Goal: Task Accomplishment & Management: Complete application form

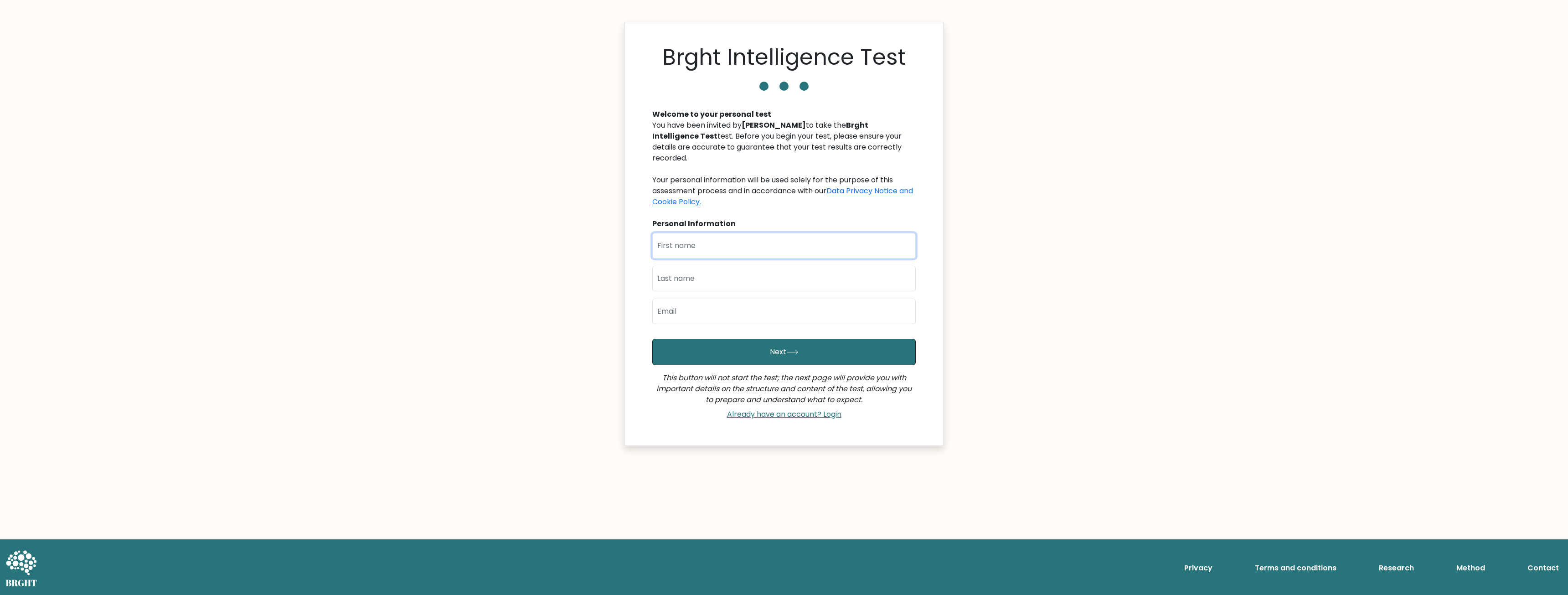
click at [737, 236] on input "text" at bounding box center [784, 246] width 263 height 25
type input "afuk"
type input "liu"
click at [710, 300] on input "email" at bounding box center [784, 311] width 263 height 25
type input "afuk.liu.sanggau@gmail.com"
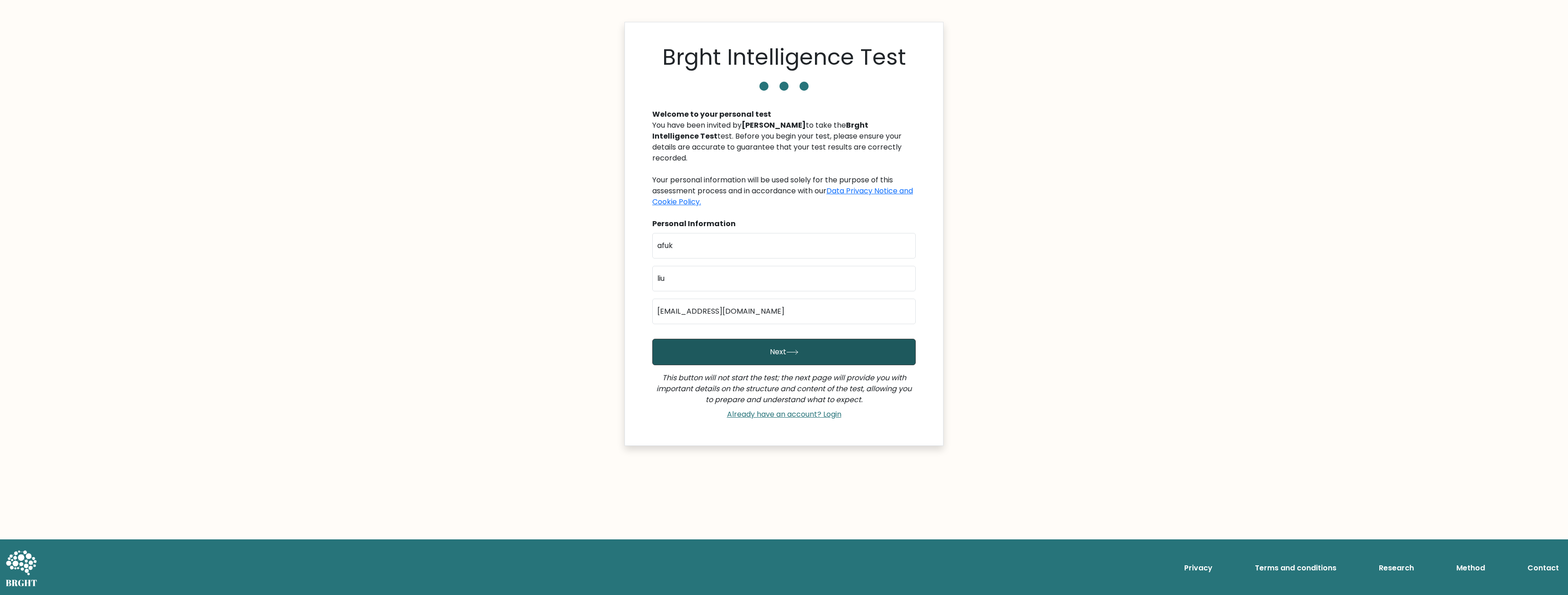
click at [730, 340] on button "Next" at bounding box center [784, 351] width 263 height 26
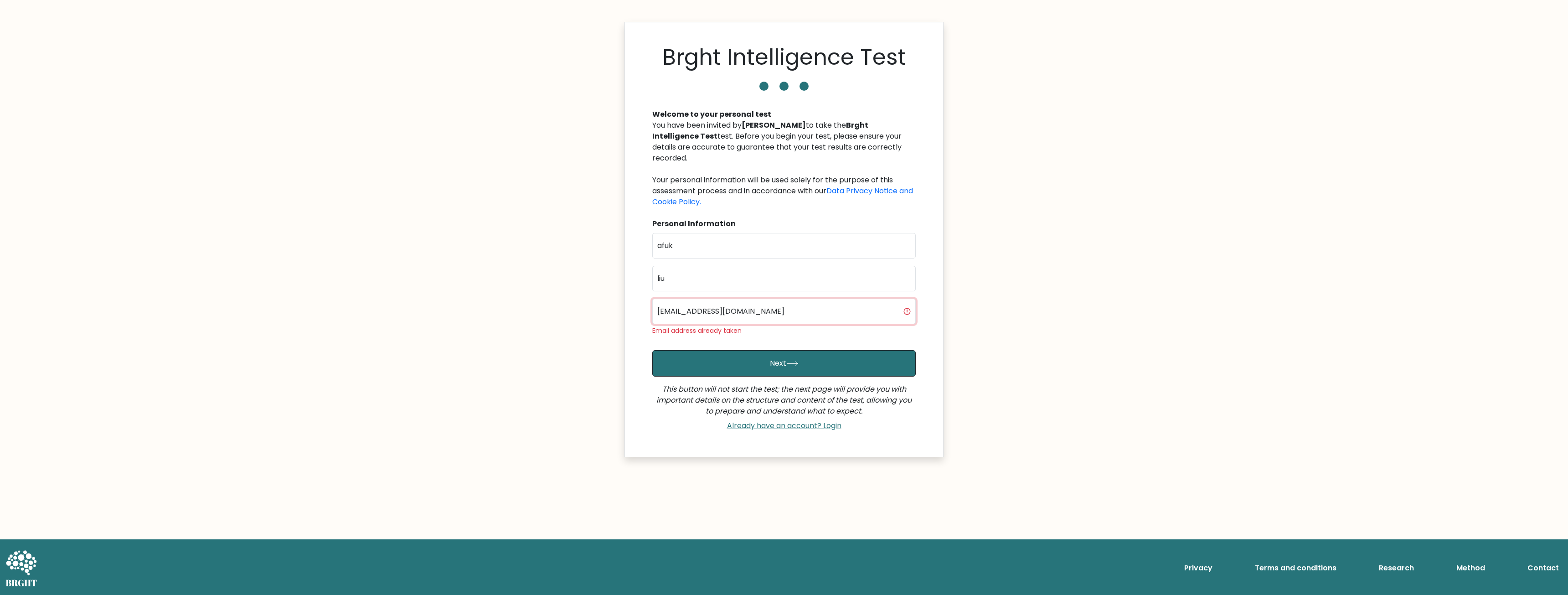
drag, startPoint x: 778, startPoint y: 300, endPoint x: 633, endPoint y: 300, distance: 145.0
click at [632, 300] on div "Brght Intelligence Test Welcome to your personal test You have been invited by …" at bounding box center [784, 239] width 319 height 435
click at [782, 420] on link "Already have an account? Login" at bounding box center [784, 425] width 122 height 10
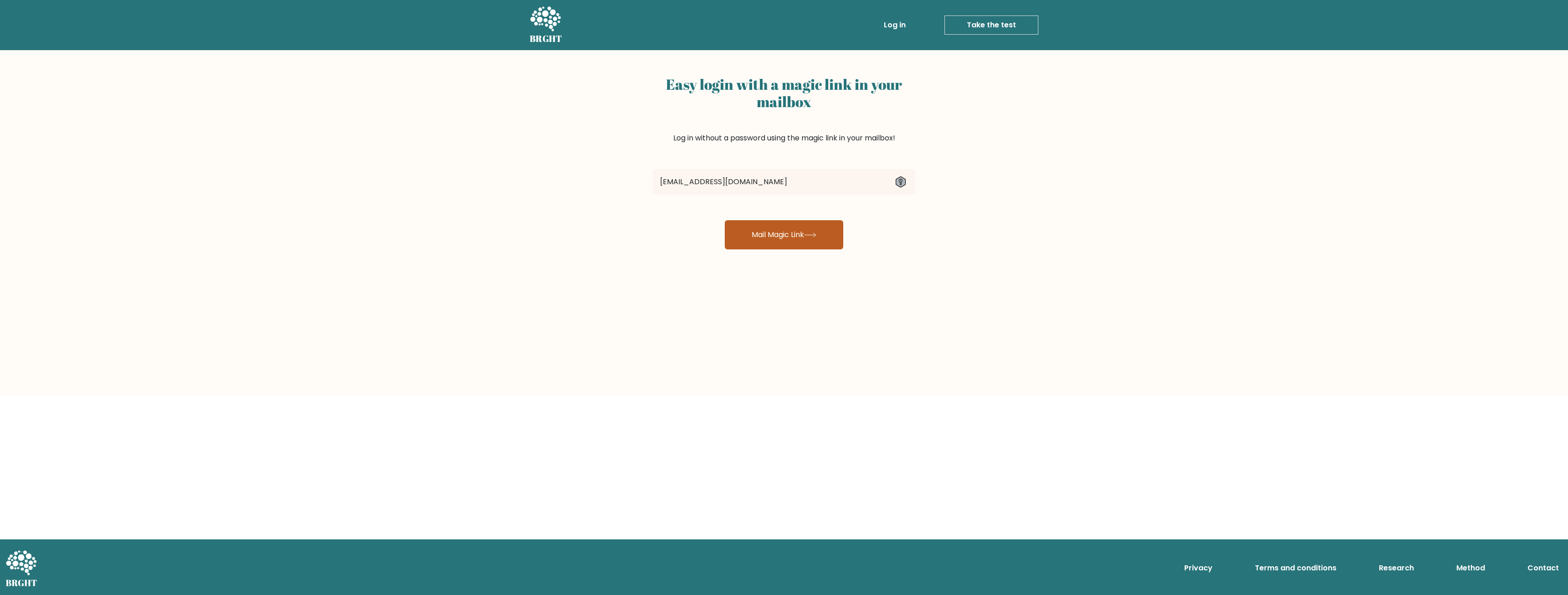
type input "[EMAIL_ADDRESS][DOMAIN_NAME]"
click at [815, 240] on button "Mail Magic Link" at bounding box center [784, 235] width 119 height 29
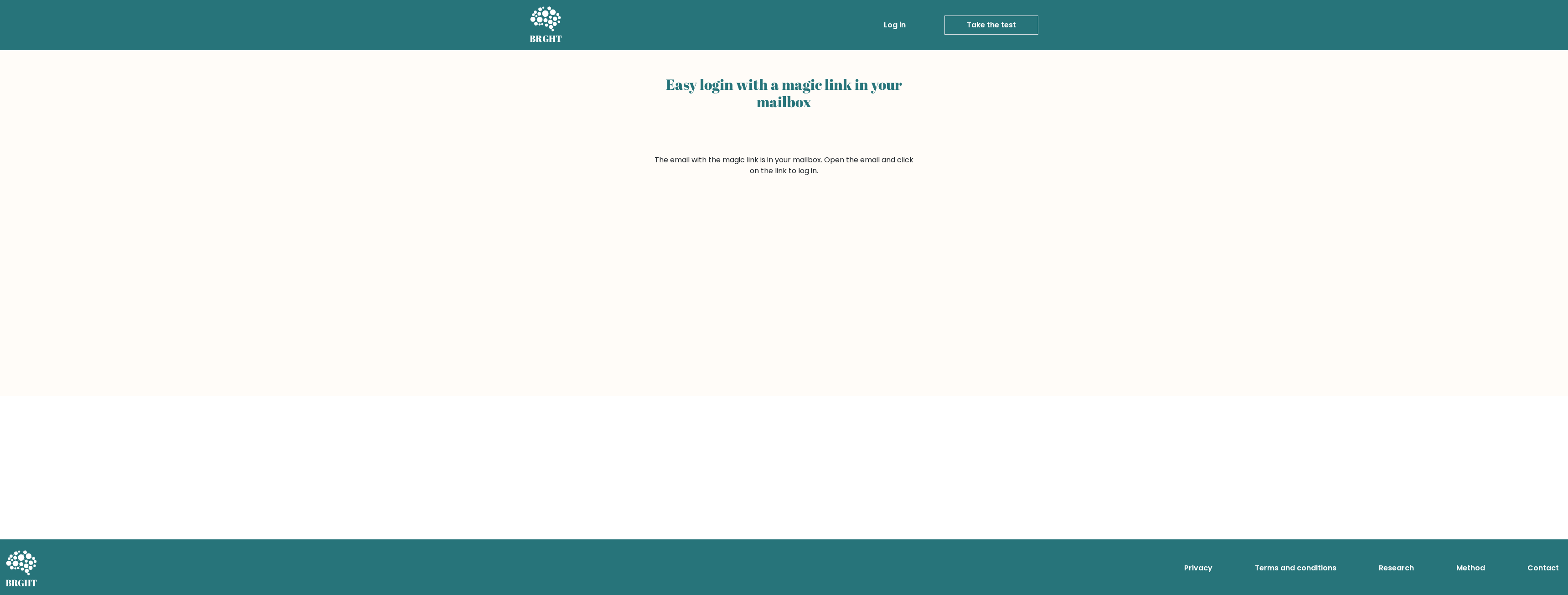
click at [1016, 25] on link "Take the test" at bounding box center [991, 24] width 94 height 19
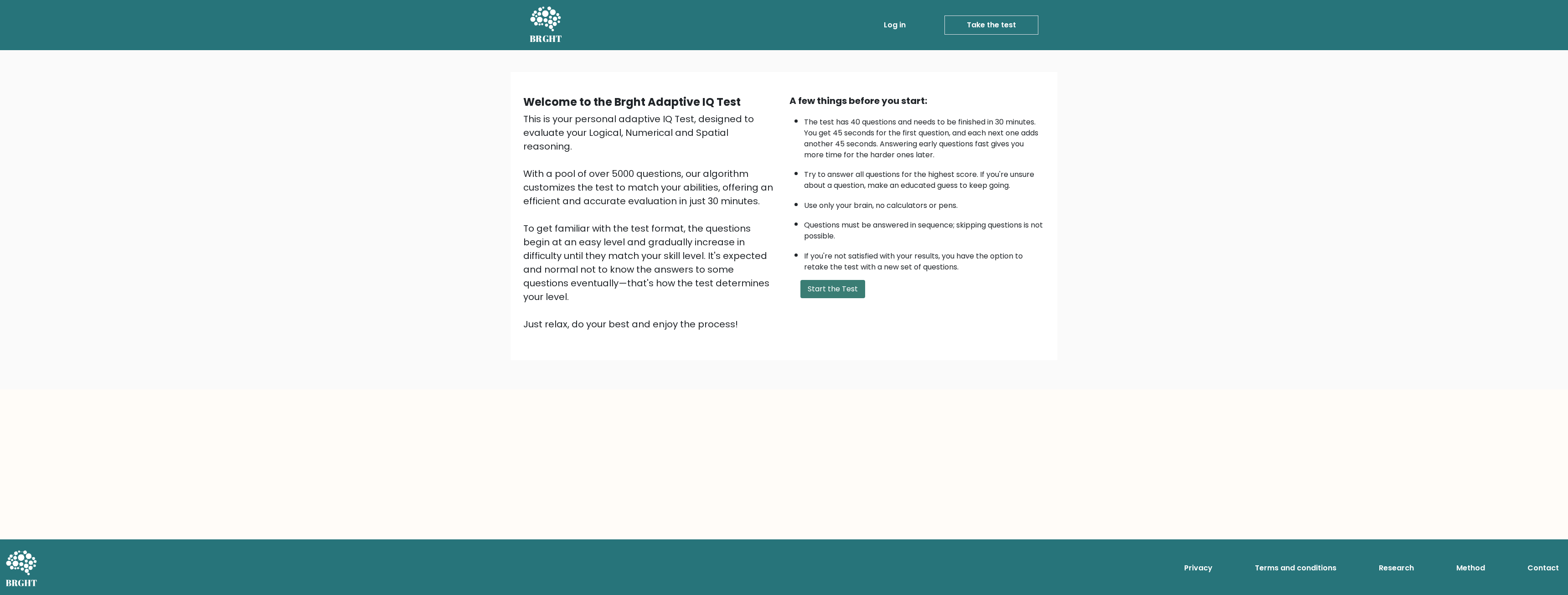
click at [853, 290] on button "Start the Test" at bounding box center [832, 290] width 65 height 19
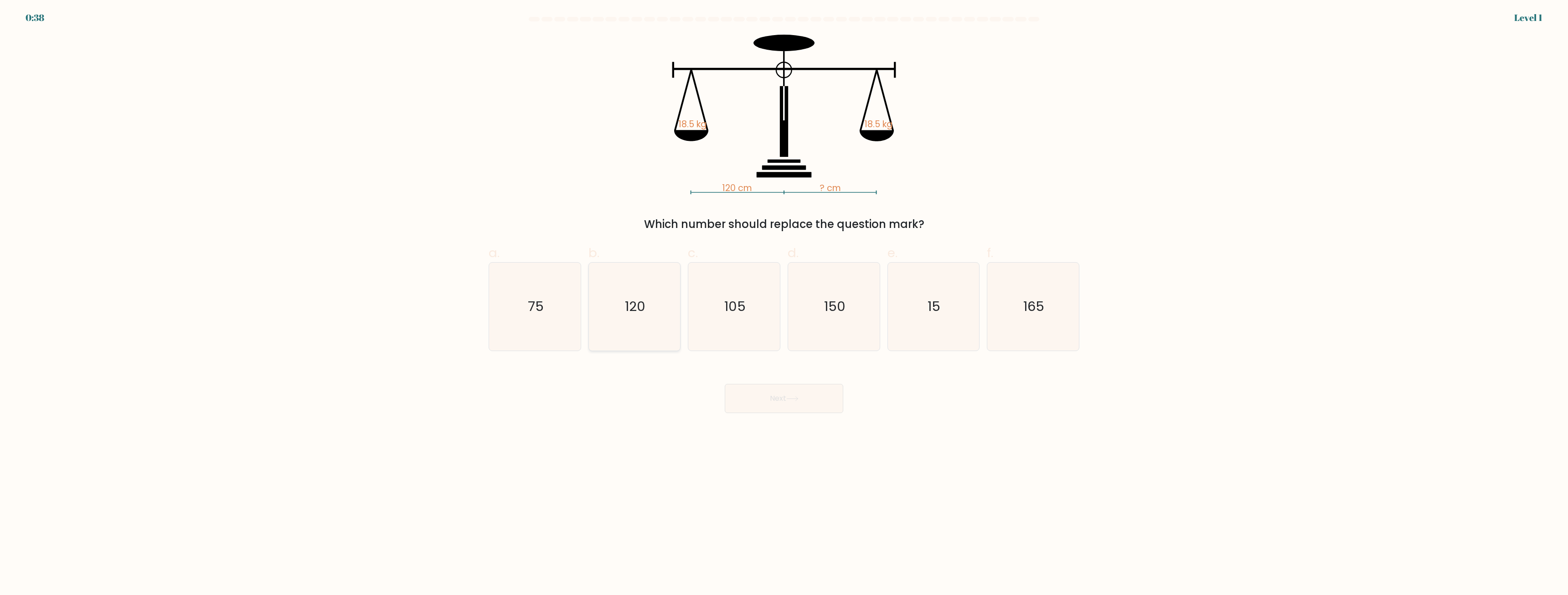
click at [651, 316] on icon "120" at bounding box center [634, 306] width 88 height 88
click at [784, 304] on input "b. 120" at bounding box center [784, 300] width 1 height 6
radio input "true"
click at [774, 398] on button "Next" at bounding box center [784, 398] width 119 height 29
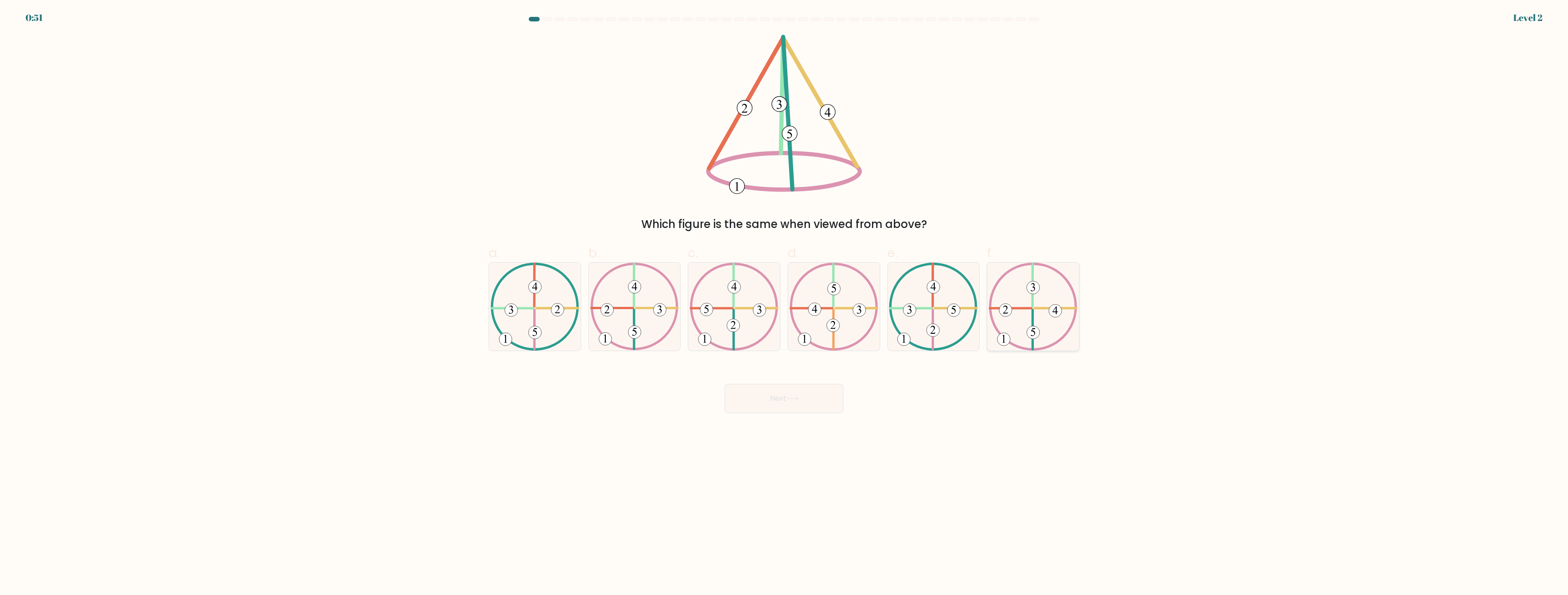
click at [1039, 325] on icon at bounding box center [1034, 306] width 89 height 88
click at [784, 304] on input "f." at bounding box center [784, 300] width 1 height 6
radio input "true"
click at [786, 400] on button "Next" at bounding box center [784, 398] width 119 height 29
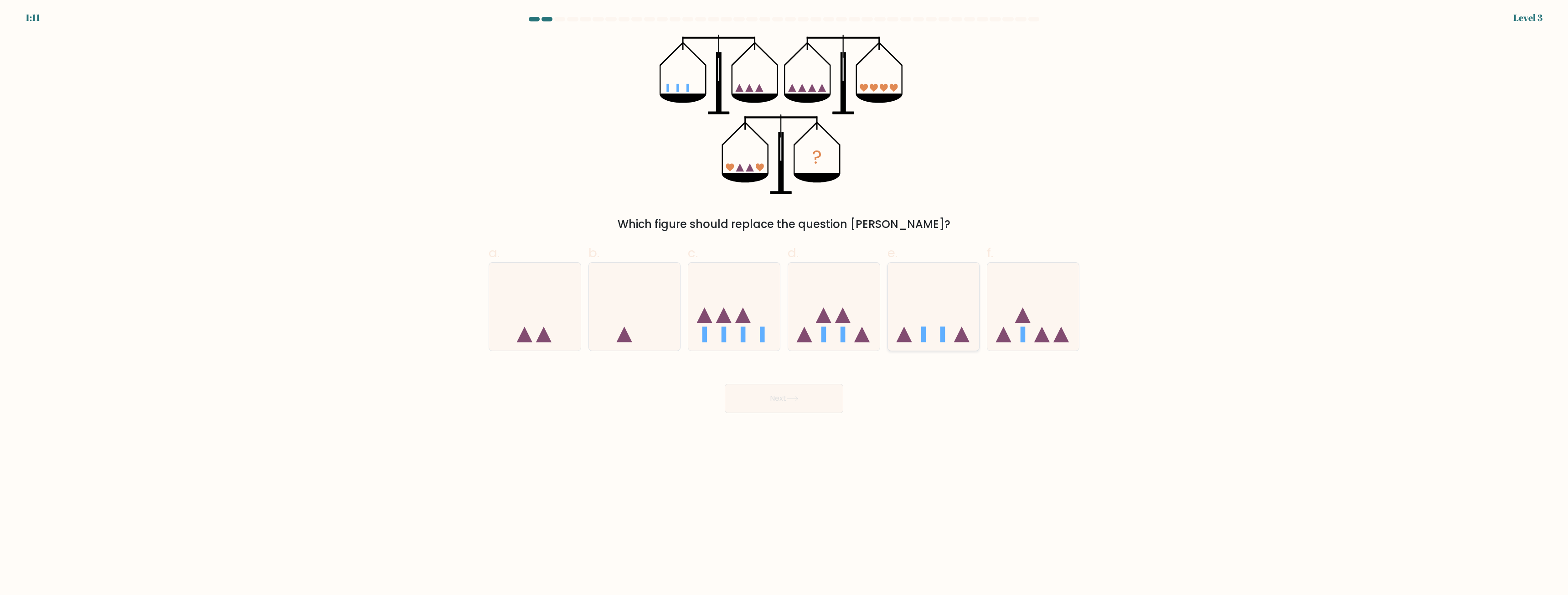
click at [955, 337] on icon at bounding box center [933, 307] width 92 height 76
click at [784, 304] on input "e." at bounding box center [784, 300] width 1 height 6
radio input "true"
click at [816, 403] on button "Next" at bounding box center [784, 398] width 119 height 29
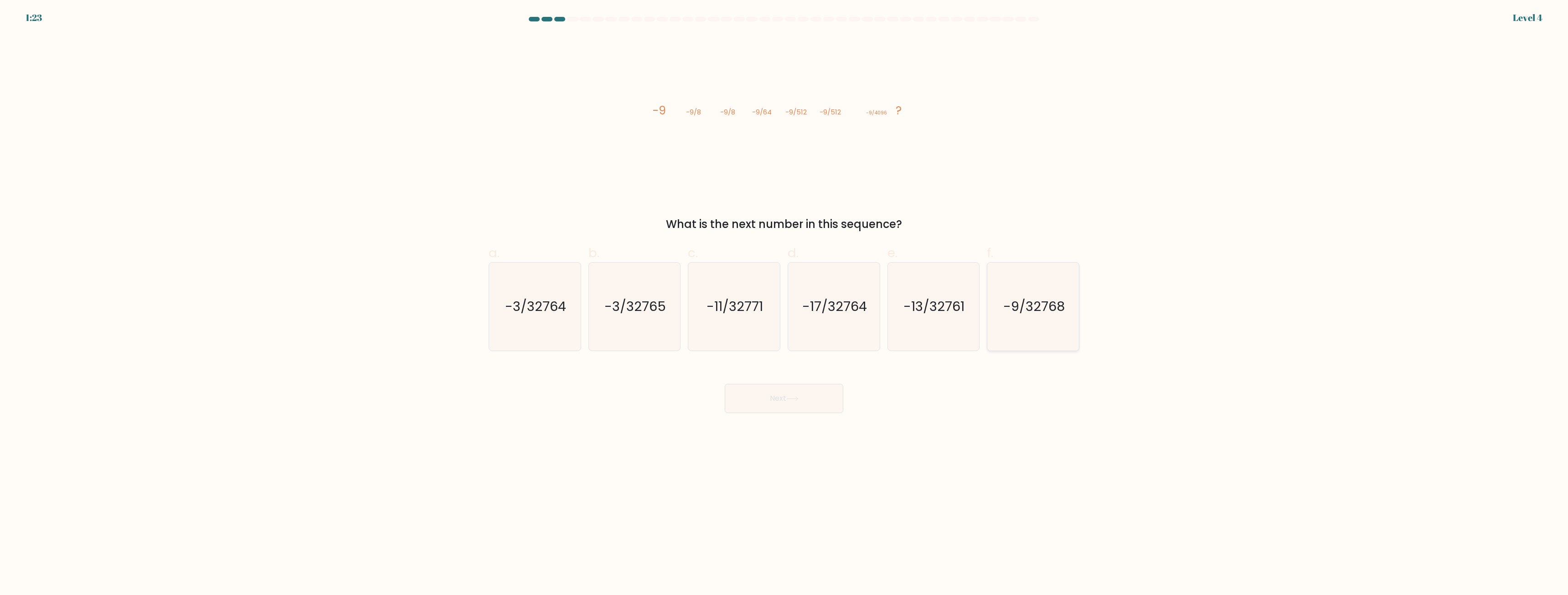
click at [1045, 337] on icon "-9/32768" at bounding box center [1033, 306] width 88 height 88
click at [784, 304] on input "f. -9/32768" at bounding box center [784, 300] width 1 height 6
radio input "true"
click at [784, 401] on button "Next" at bounding box center [784, 398] width 119 height 29
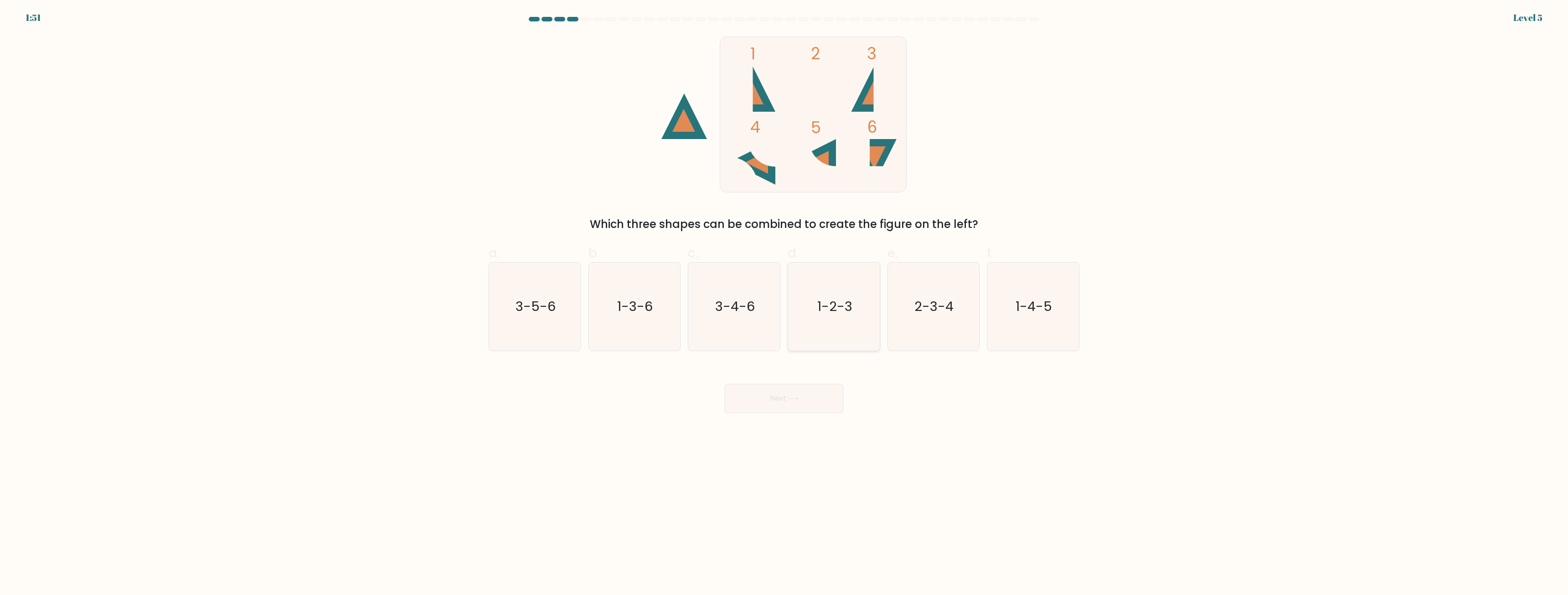
click at [821, 323] on icon "1-2-3" at bounding box center [833, 306] width 88 height 88
click at [784, 304] on input "d. 1-2-3" at bounding box center [784, 300] width 1 height 6
radio input "true"
click at [793, 401] on icon at bounding box center [792, 399] width 13 height 5
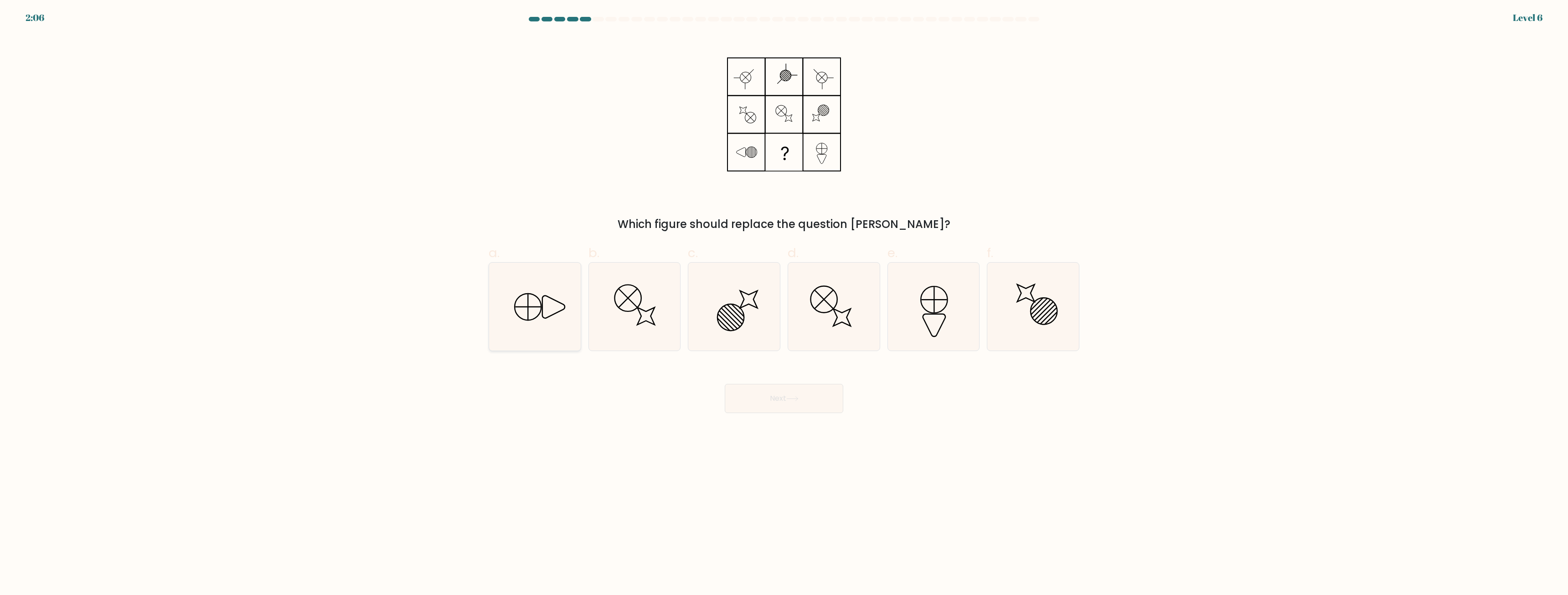
click at [547, 323] on icon at bounding box center [534, 306] width 88 height 88
click at [784, 304] on input "a." at bounding box center [784, 300] width 1 height 6
radio input "true"
click at [792, 398] on icon at bounding box center [792, 399] width 13 height 5
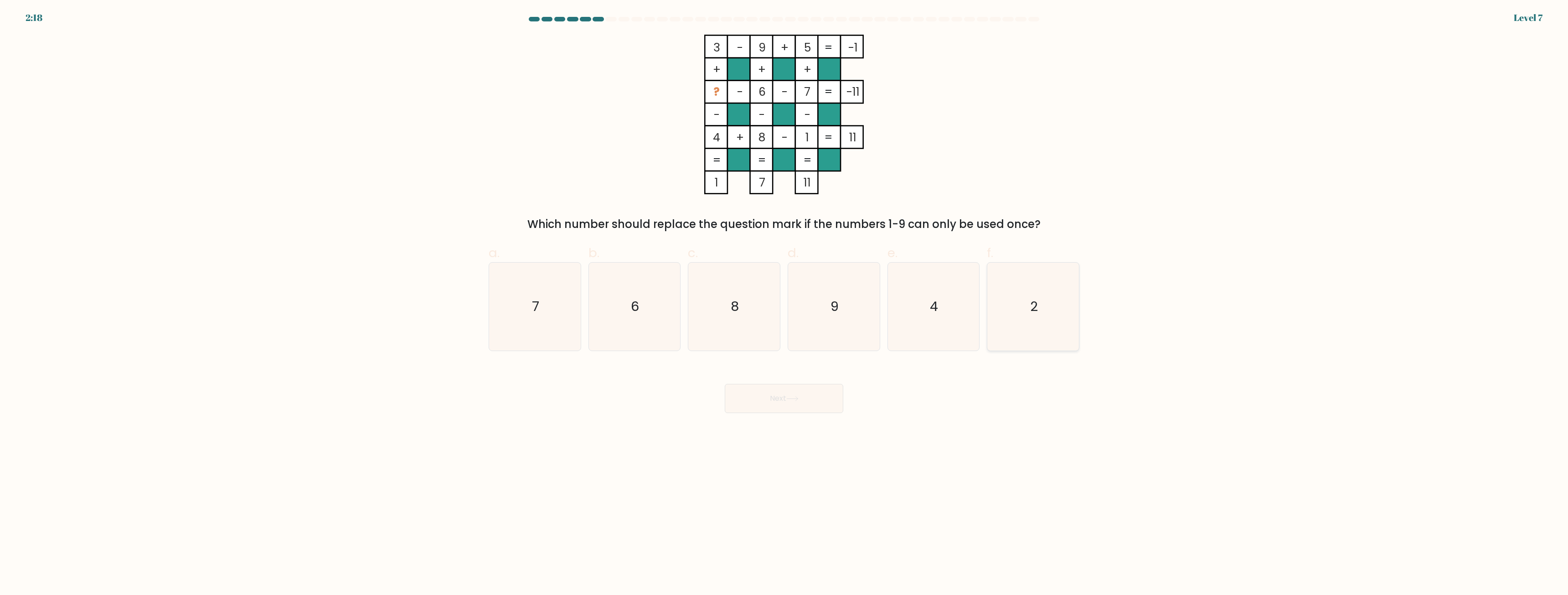
click at [1063, 304] on icon "2" at bounding box center [1033, 306] width 88 height 88
click at [784, 304] on input "f. 2" at bounding box center [784, 300] width 1 height 6
radio input "true"
click at [795, 401] on icon at bounding box center [792, 399] width 13 height 5
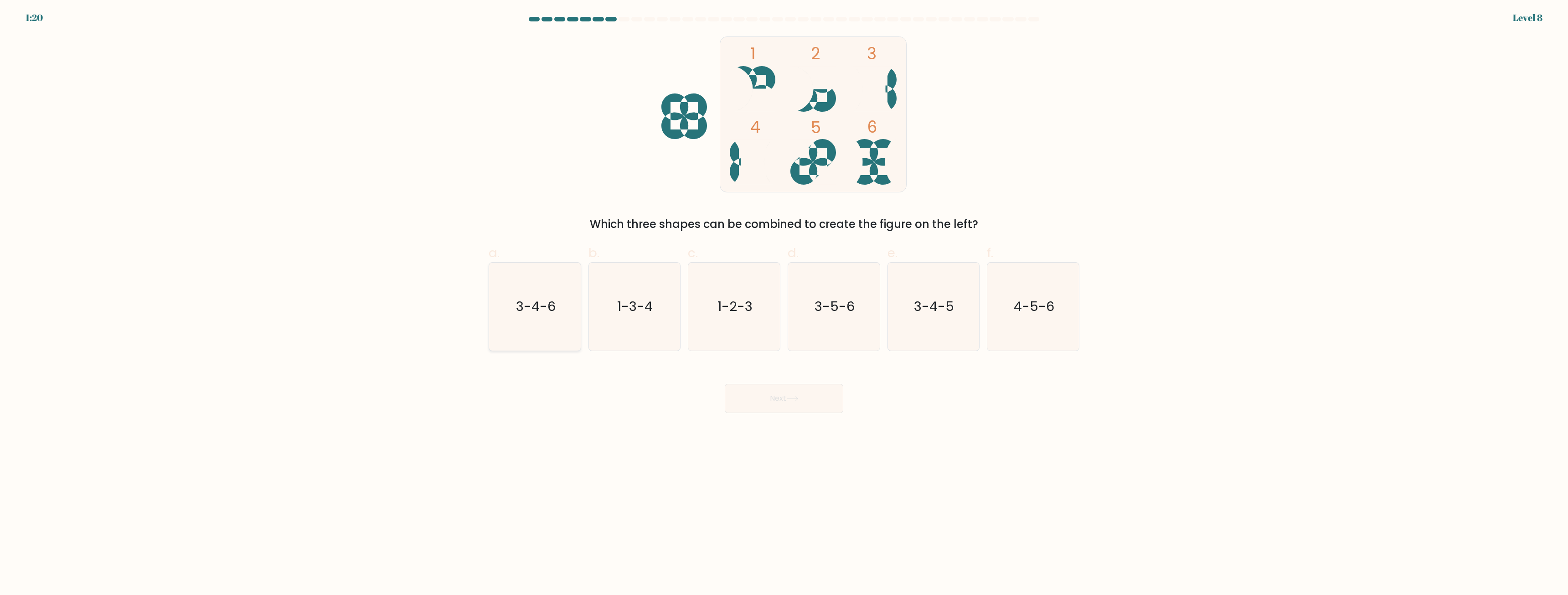
click at [550, 330] on icon "3-4-6" at bounding box center [534, 306] width 88 height 88
click at [784, 304] on input "a. 3-4-6" at bounding box center [784, 300] width 1 height 6
radio input "true"
click at [777, 390] on button "Next" at bounding box center [784, 398] width 119 height 29
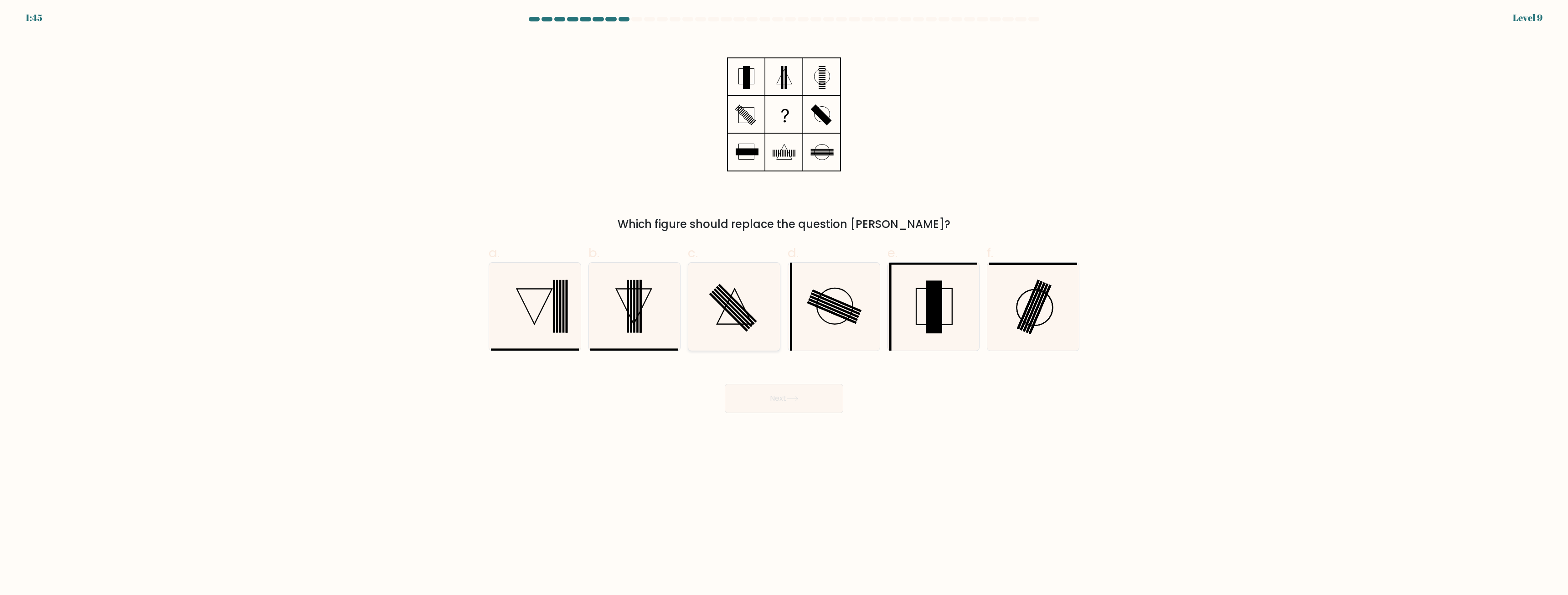
click at [758, 323] on icon at bounding box center [734, 306] width 88 height 88
click at [784, 304] on input "c." at bounding box center [784, 300] width 1 height 6
radio input "true"
click at [775, 396] on button "Next" at bounding box center [784, 398] width 119 height 29
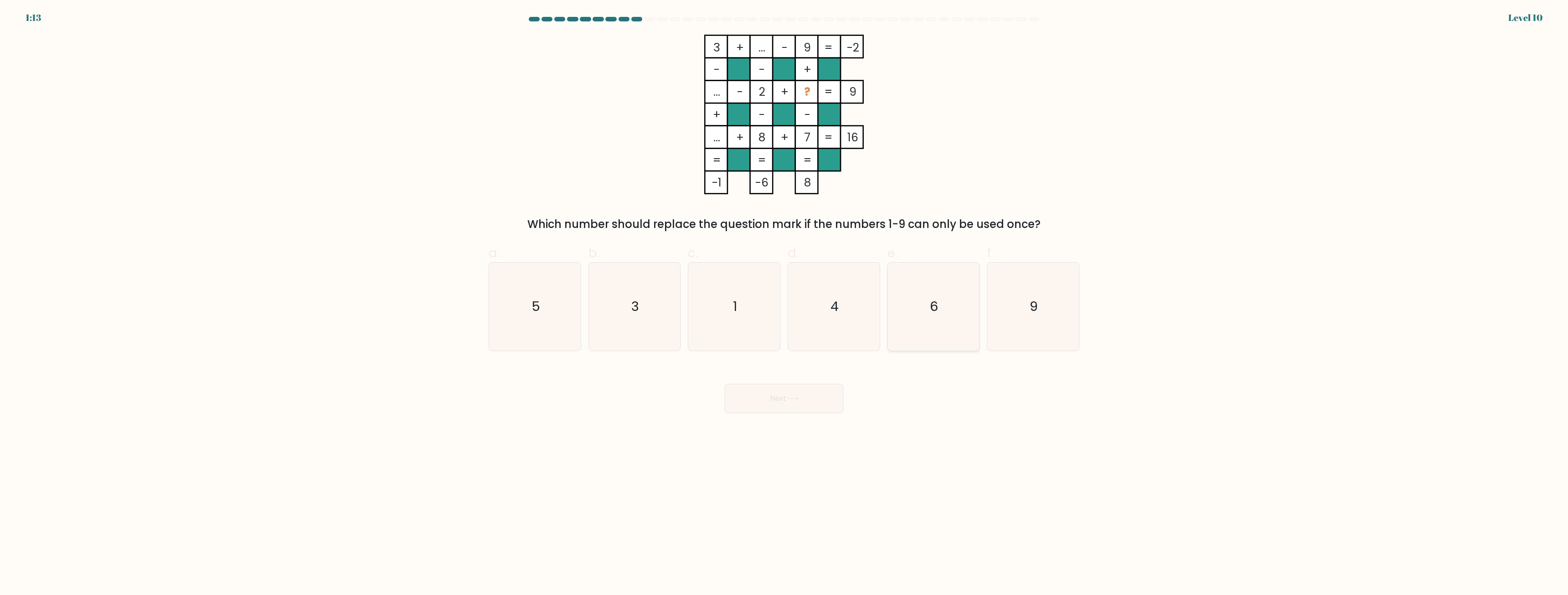
click at [939, 322] on icon "6" at bounding box center [933, 306] width 88 height 88
click at [784, 304] on input "e. 6" at bounding box center [784, 300] width 1 height 6
radio input "true"
click at [811, 406] on button "Next" at bounding box center [784, 398] width 119 height 29
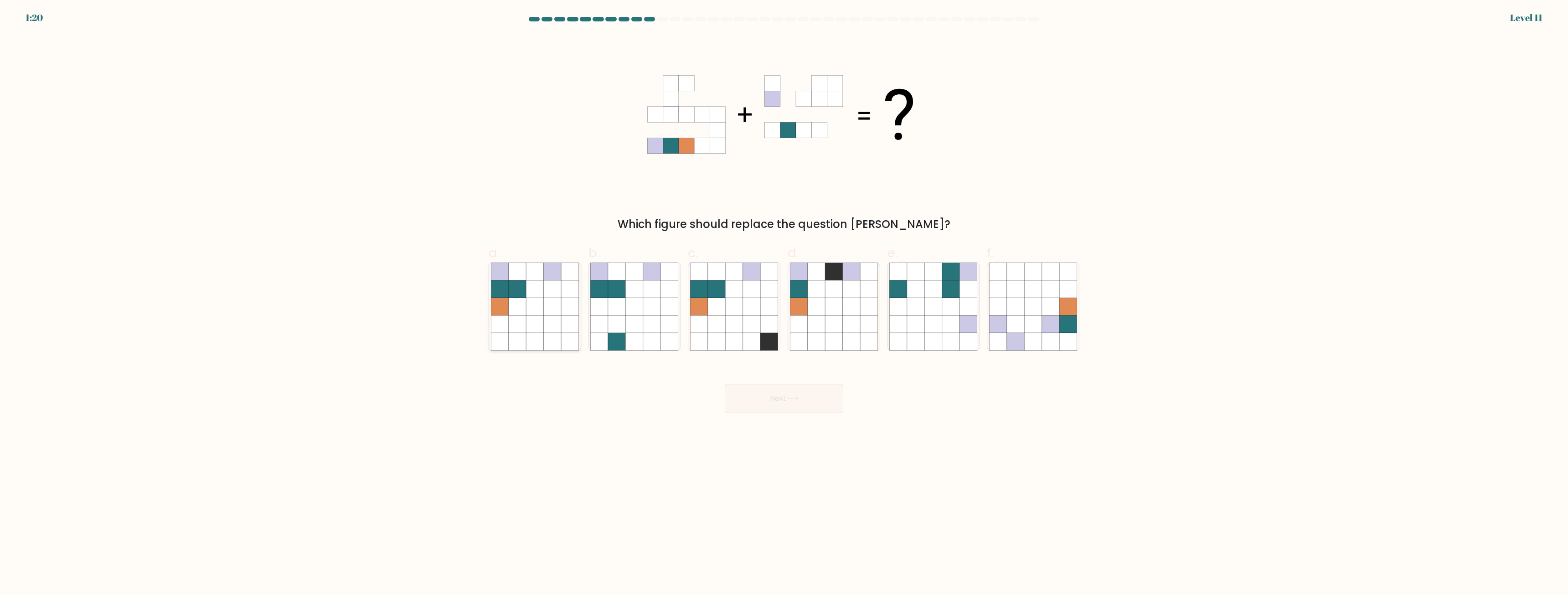
click at [546, 298] on icon at bounding box center [552, 306] width 18 height 18
click at [784, 298] on input "a." at bounding box center [784, 300] width 1 height 6
radio input "true"
click at [807, 405] on button "Next" at bounding box center [784, 398] width 119 height 29
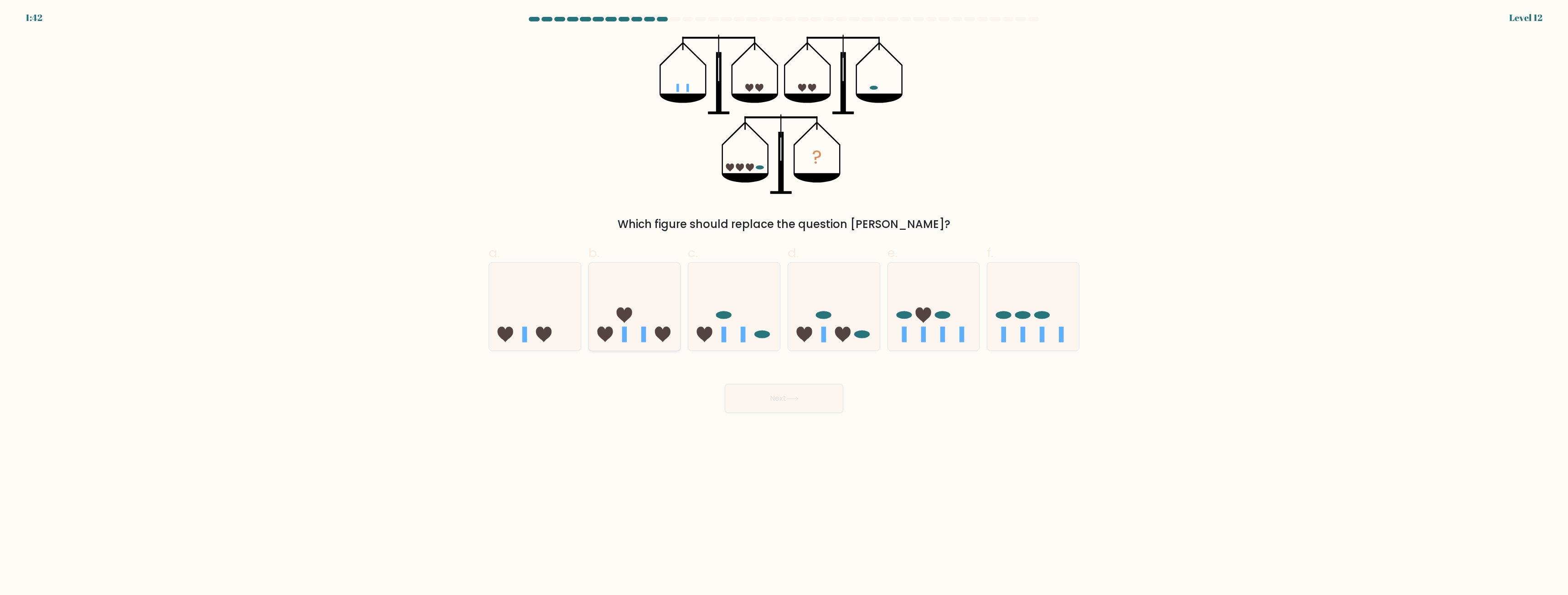
click at [660, 311] on icon at bounding box center [635, 307] width 92 height 76
click at [784, 304] on input "b." at bounding box center [784, 300] width 1 height 6
radio input "true"
click at [789, 402] on button "Next" at bounding box center [784, 398] width 119 height 29
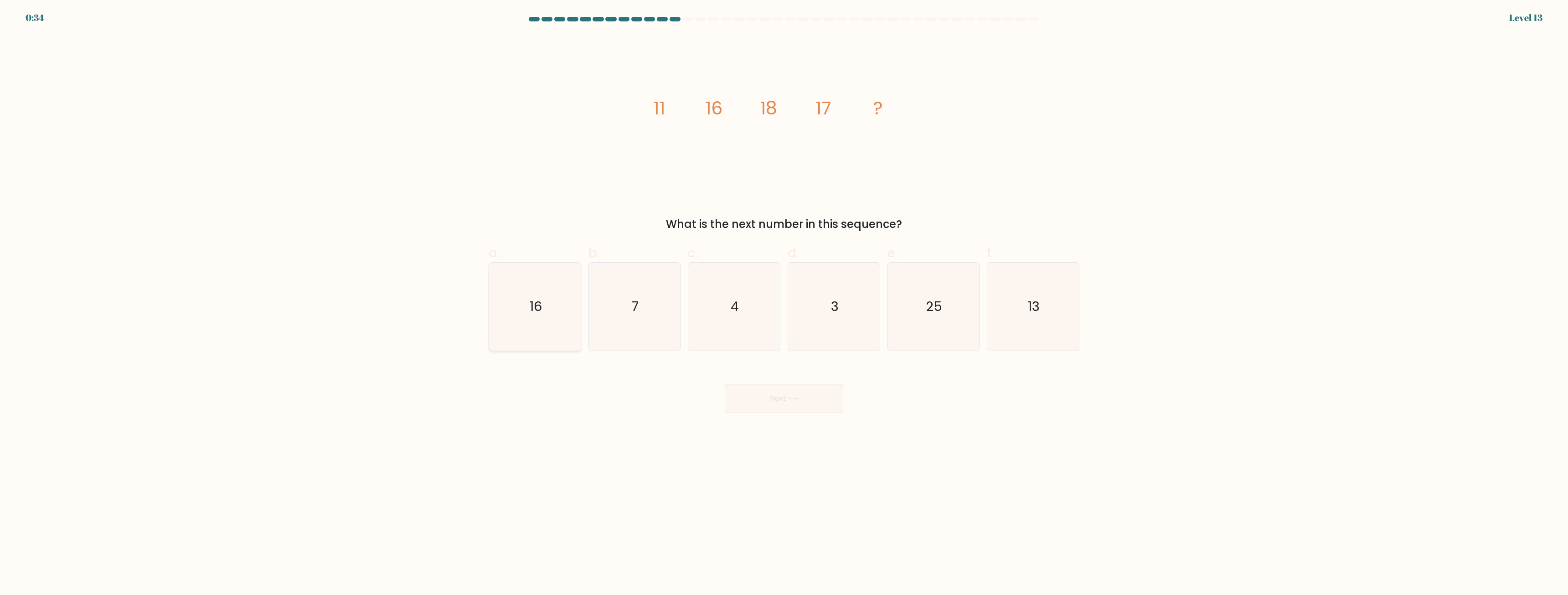
click at [555, 304] on icon "16" at bounding box center [534, 306] width 88 height 88
click at [784, 304] on input "a. 16" at bounding box center [784, 300] width 1 height 6
radio input "true"
click at [801, 402] on button "Next" at bounding box center [784, 398] width 119 height 29
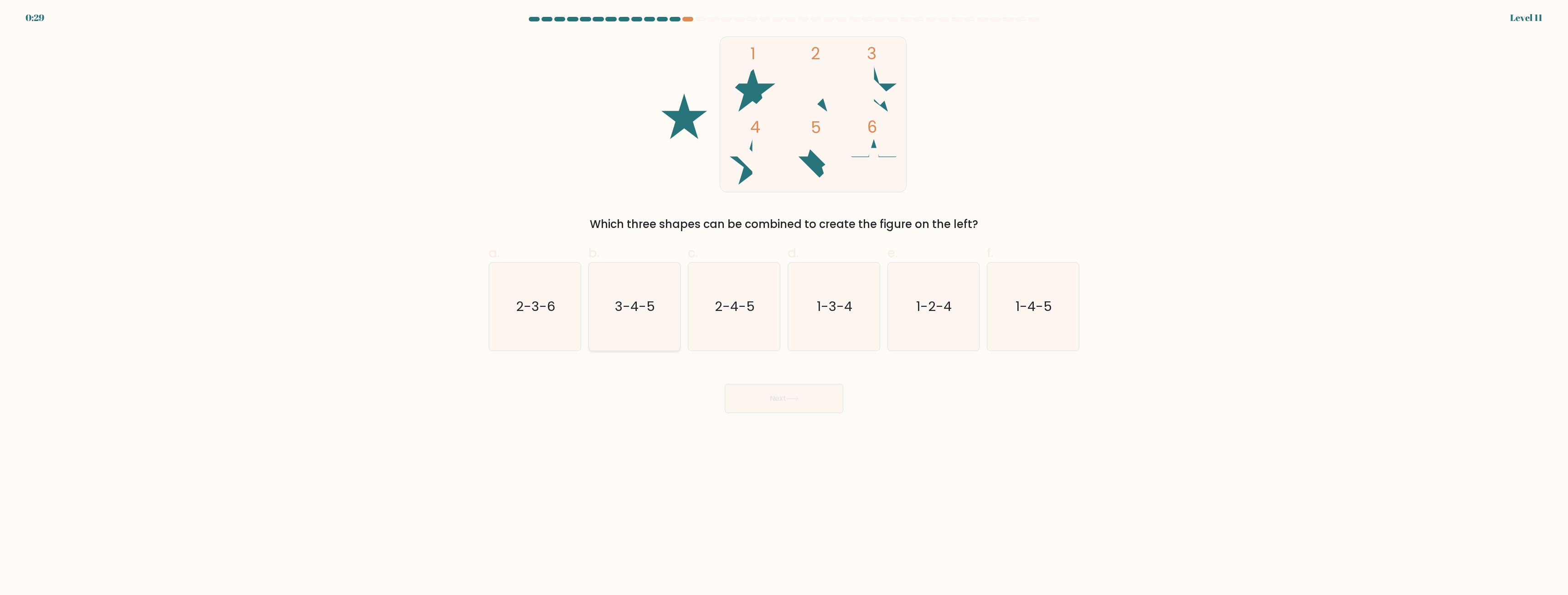
click at [614, 323] on icon "3-4-5" at bounding box center [634, 306] width 88 height 88
click at [784, 304] on input "b. 3-4-5" at bounding box center [784, 300] width 1 height 6
radio input "true"
click at [776, 388] on button "Next" at bounding box center [784, 398] width 119 height 29
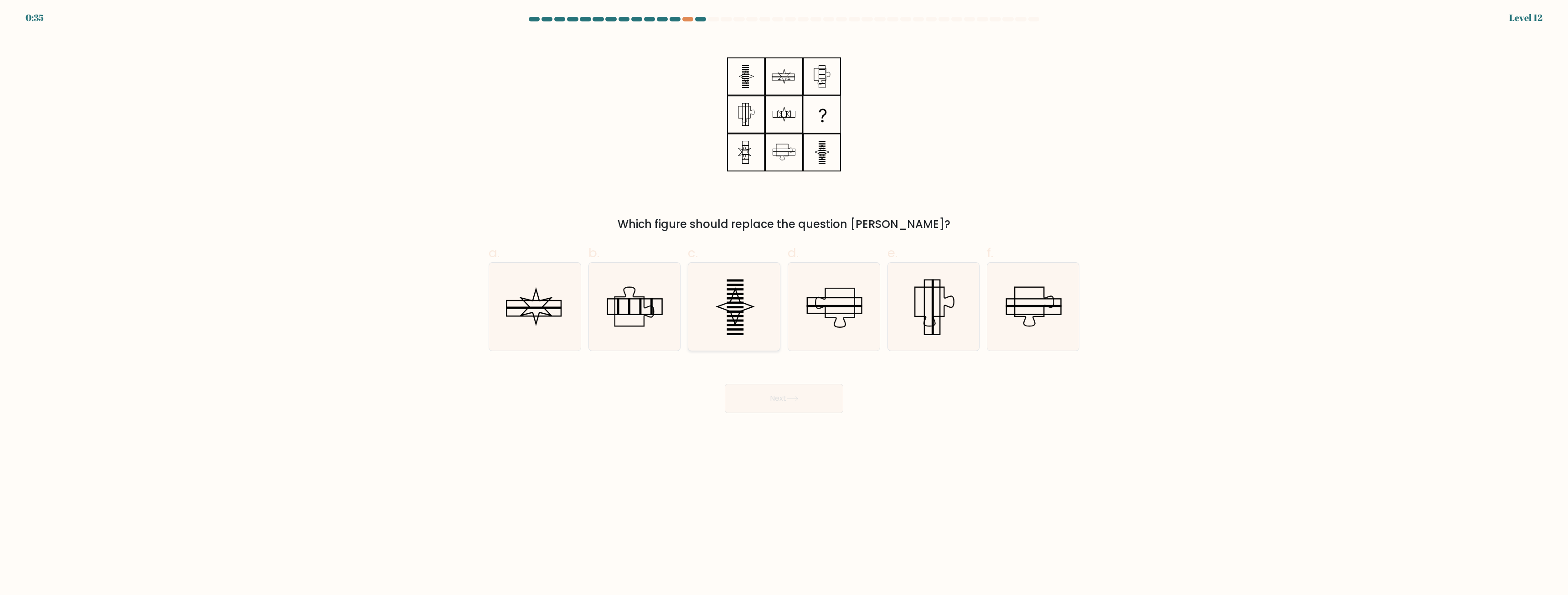
click at [735, 322] on icon at bounding box center [735, 306] width 35 height 35
click at [784, 304] on input "c." at bounding box center [784, 300] width 1 height 6
radio input "true"
click at [763, 396] on button "Next" at bounding box center [784, 398] width 119 height 29
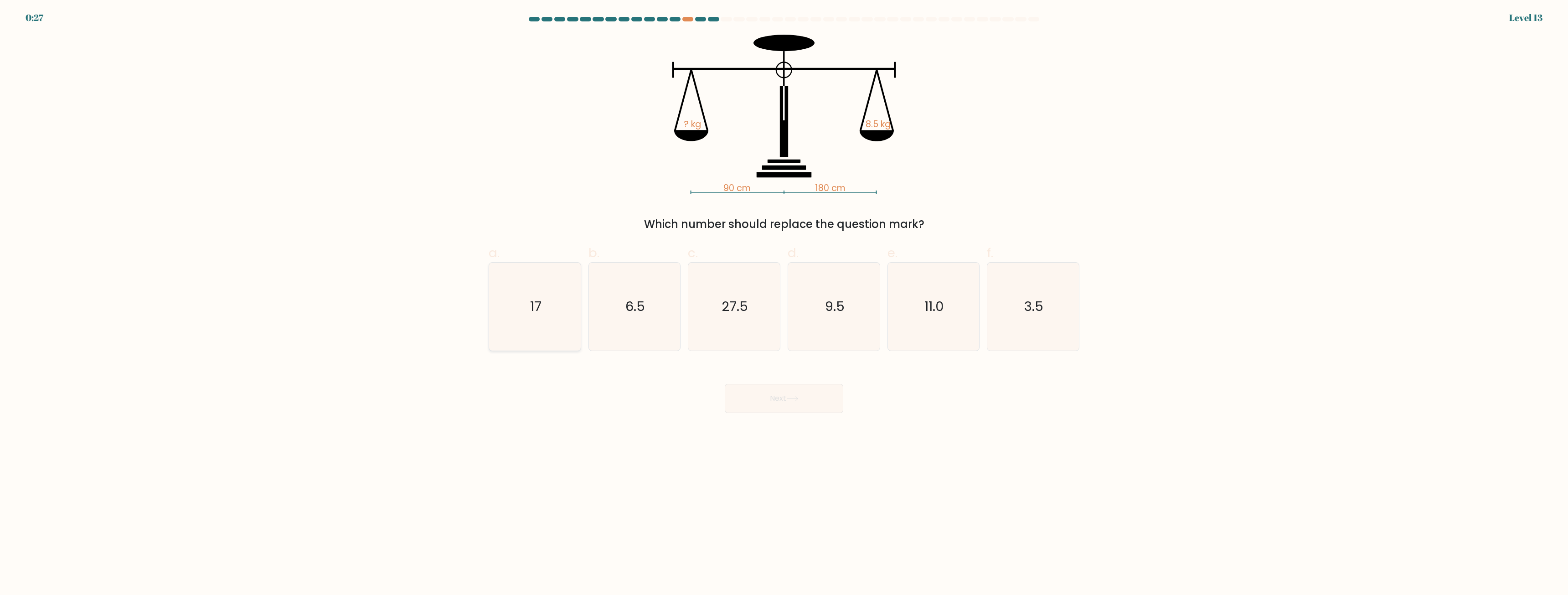
click at [537, 317] on icon "17" at bounding box center [534, 306] width 88 height 88
click at [784, 304] on input "a. 17" at bounding box center [784, 300] width 1 height 6
radio input "true"
click at [752, 396] on button "Next" at bounding box center [784, 398] width 119 height 29
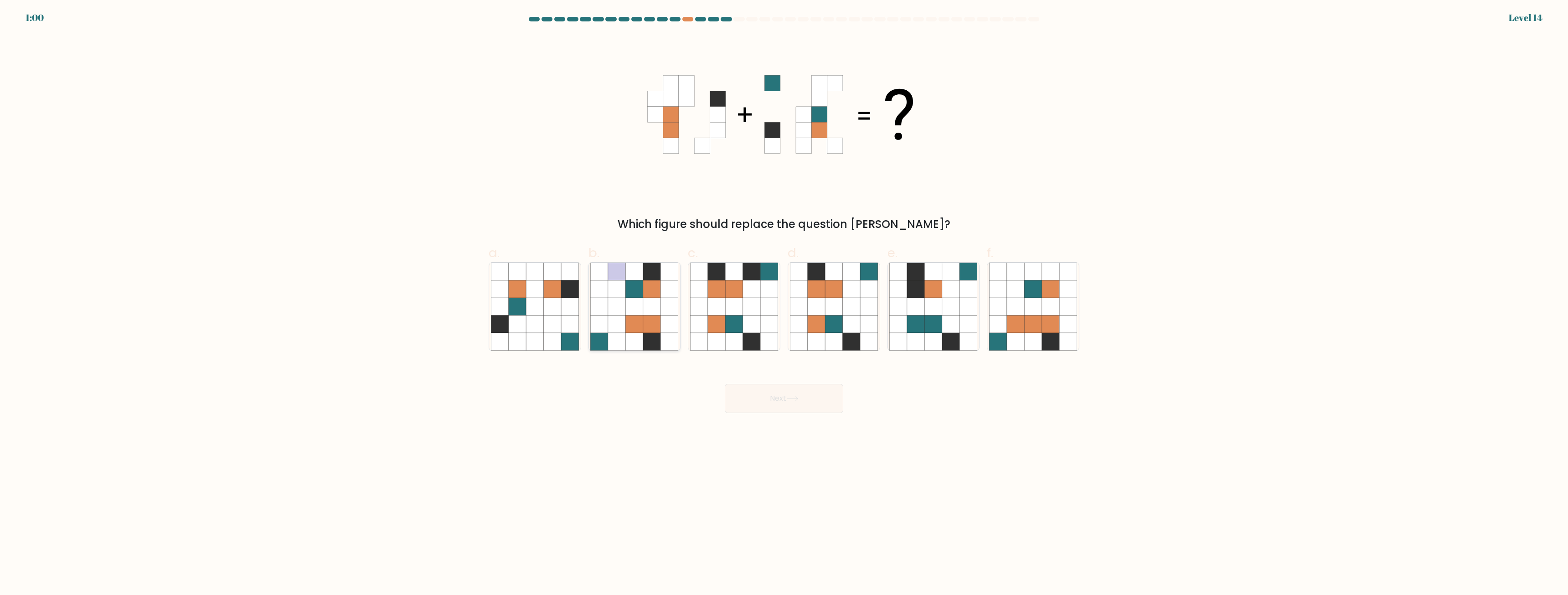
click at [656, 319] on icon at bounding box center [651, 324] width 18 height 18
click at [784, 304] on input "b." at bounding box center [784, 300] width 1 height 6
radio input "true"
click at [827, 319] on icon at bounding box center [833, 324] width 18 height 18
click at [784, 304] on input "d." at bounding box center [784, 300] width 1 height 6
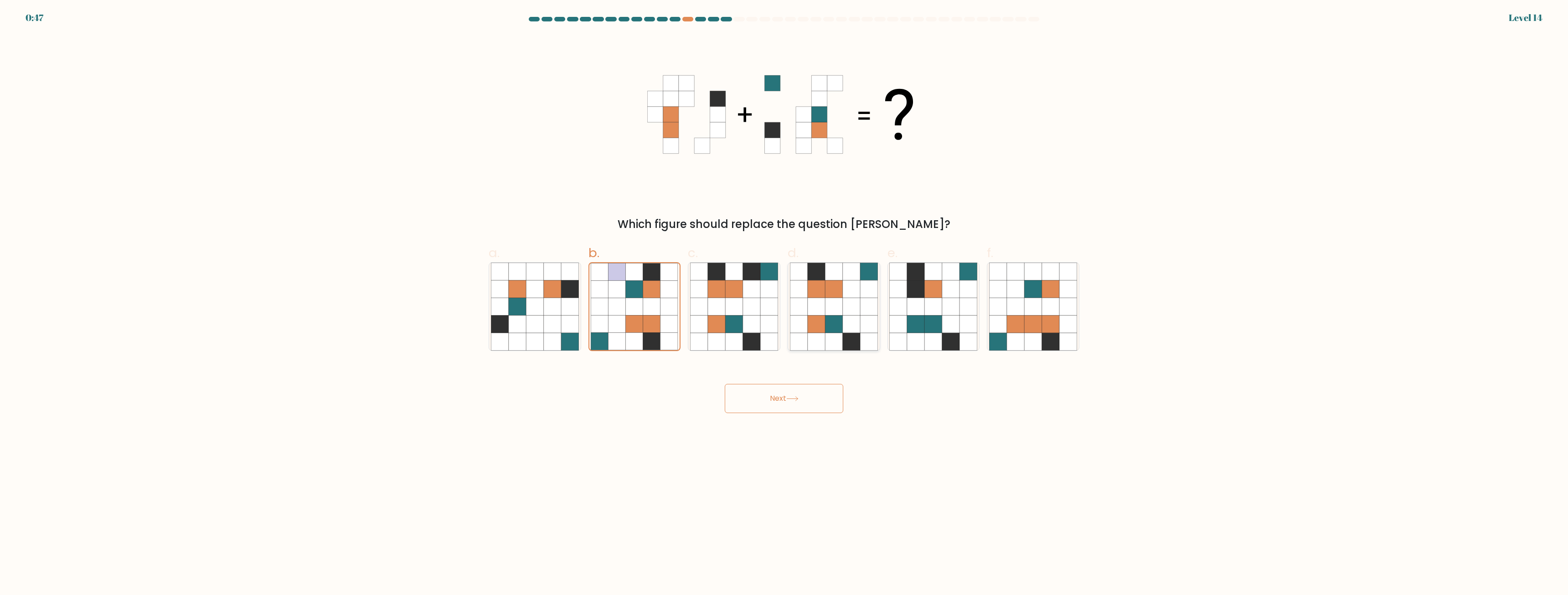
radio input "true"
click at [785, 400] on button "Next" at bounding box center [784, 398] width 119 height 29
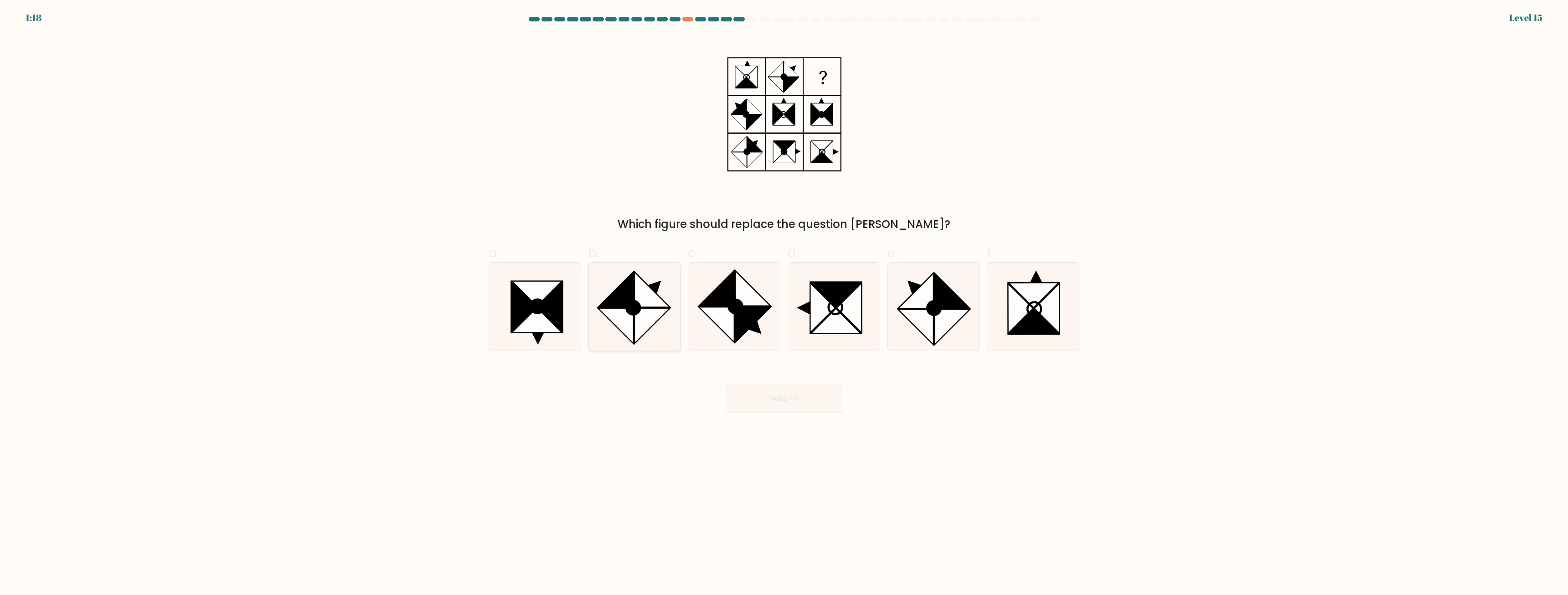
click at [638, 299] on icon at bounding box center [652, 290] width 35 height 35
click at [784, 299] on input "b." at bounding box center [784, 300] width 1 height 6
radio input "true"
click at [789, 398] on icon at bounding box center [792, 399] width 13 height 5
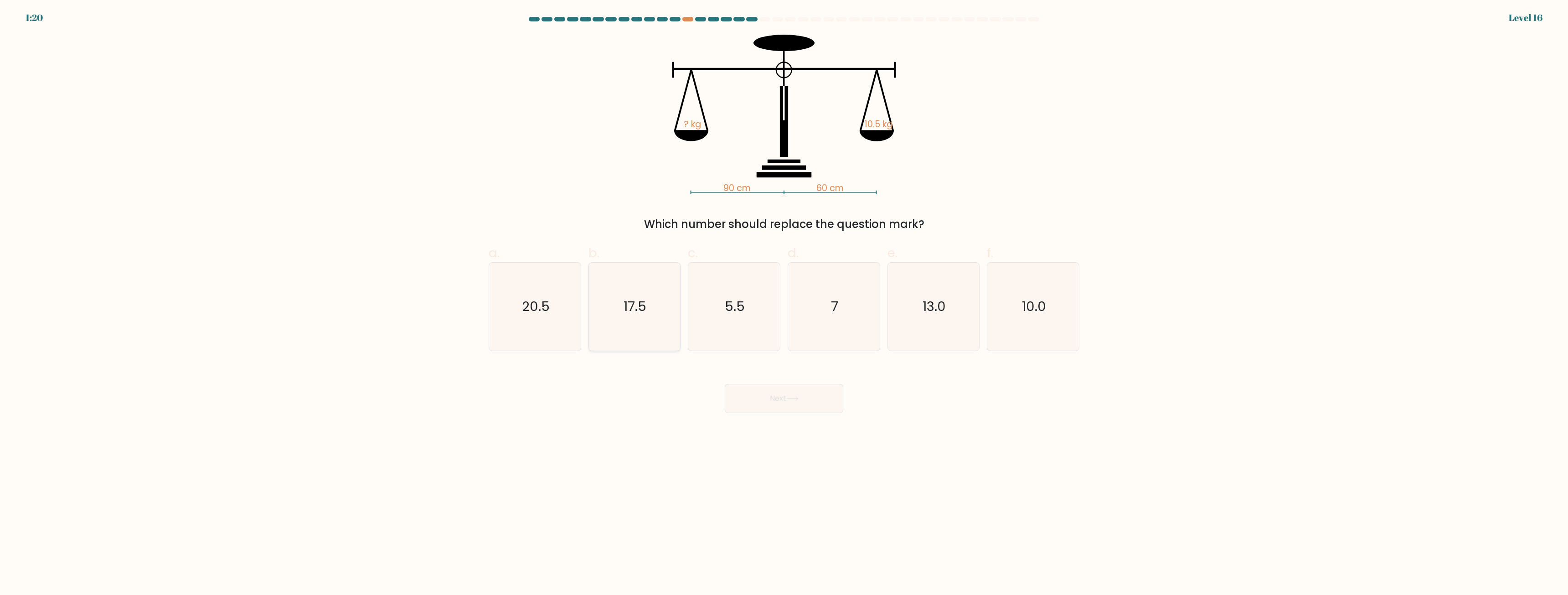
click at [656, 332] on icon "17.5" at bounding box center [634, 306] width 88 height 88
click at [784, 304] on input "b. 17.5" at bounding box center [784, 300] width 1 height 6
radio input "true"
click at [764, 399] on button "Next" at bounding box center [784, 398] width 119 height 29
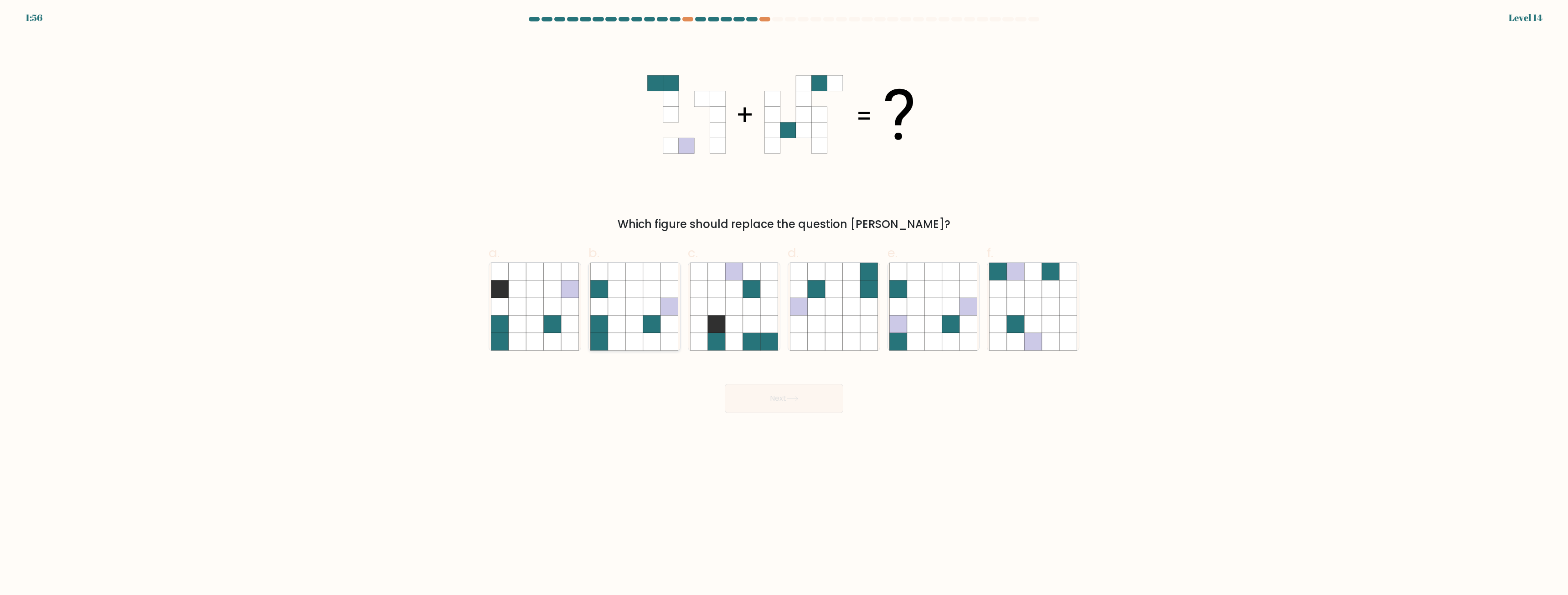
click at [653, 330] on icon at bounding box center [651, 324] width 18 height 18
click at [784, 304] on input "b." at bounding box center [784, 300] width 1 height 6
radio input "true"
click at [775, 402] on button "Next" at bounding box center [784, 398] width 119 height 29
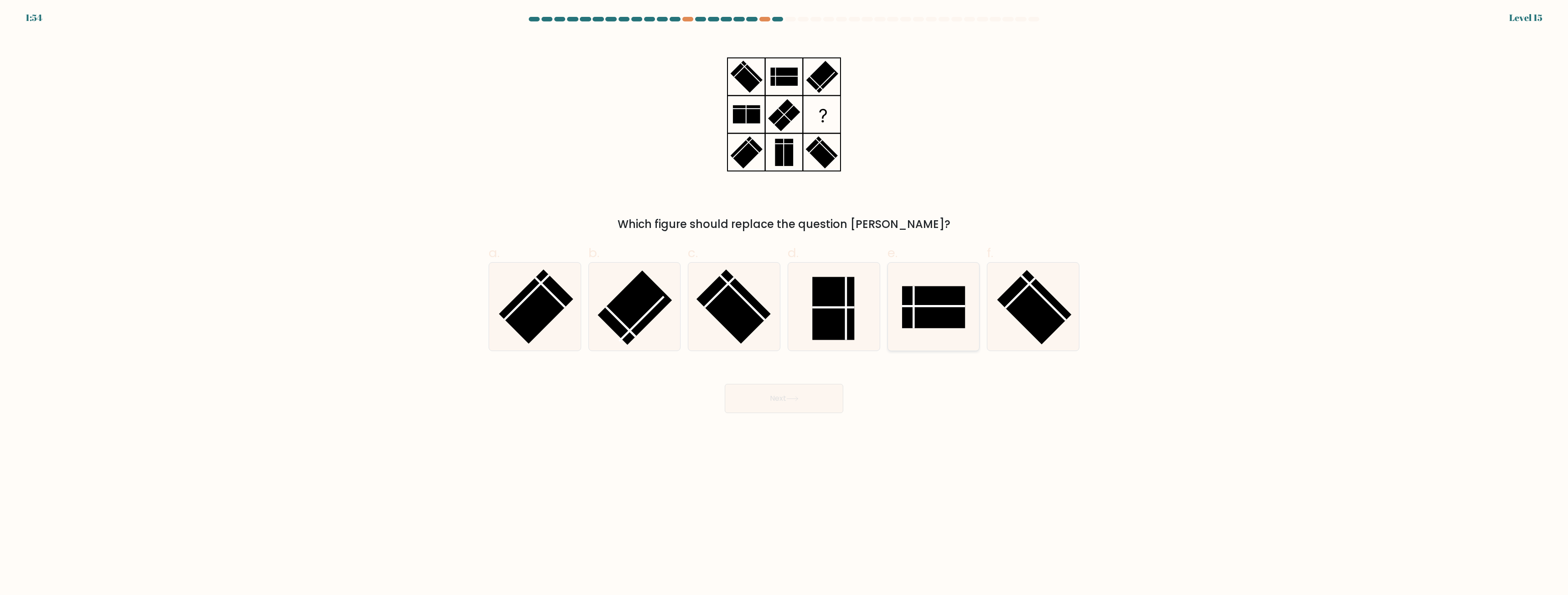
click at [933, 316] on rect at bounding box center [933, 307] width 63 height 42
click at [784, 304] on input "e." at bounding box center [784, 300] width 1 height 6
radio input "true"
click at [797, 403] on button "Next" at bounding box center [784, 398] width 119 height 29
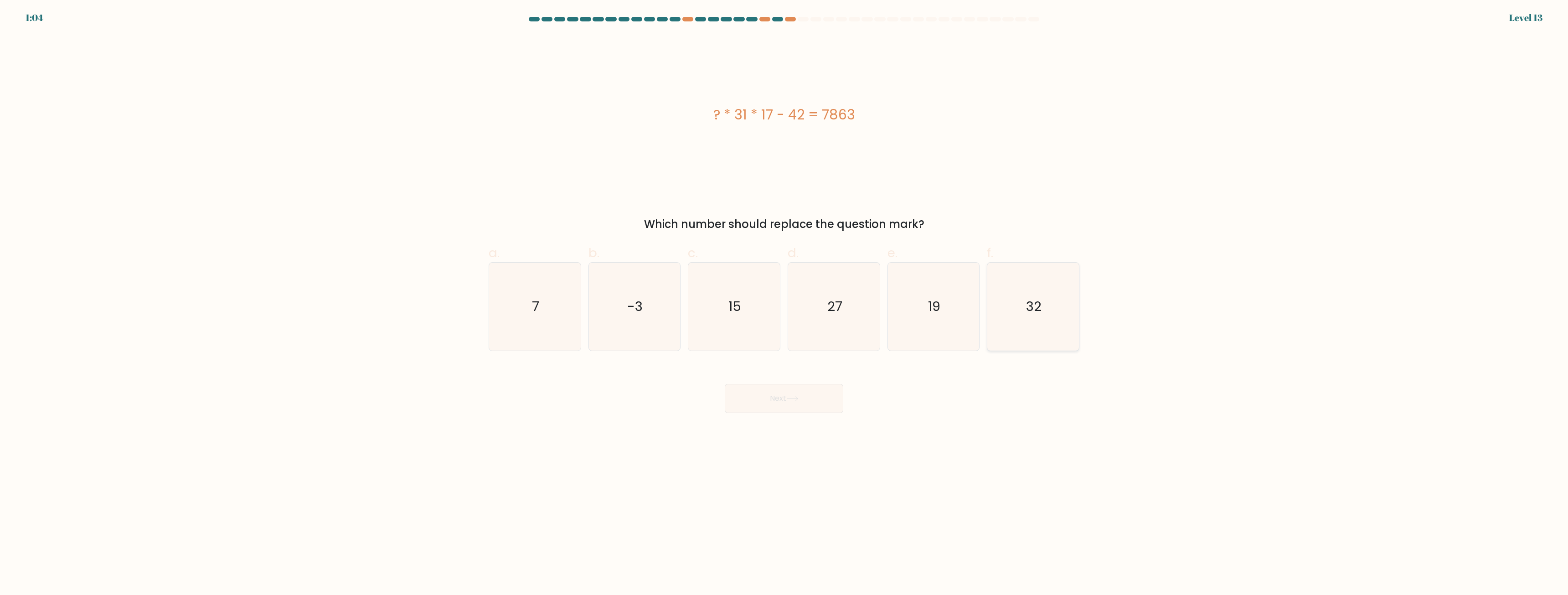
click at [1023, 307] on icon "32" at bounding box center [1033, 306] width 88 height 88
click at [784, 304] on input "f. 32" at bounding box center [784, 300] width 1 height 6
radio input "true"
click at [826, 397] on button "Next" at bounding box center [784, 398] width 119 height 29
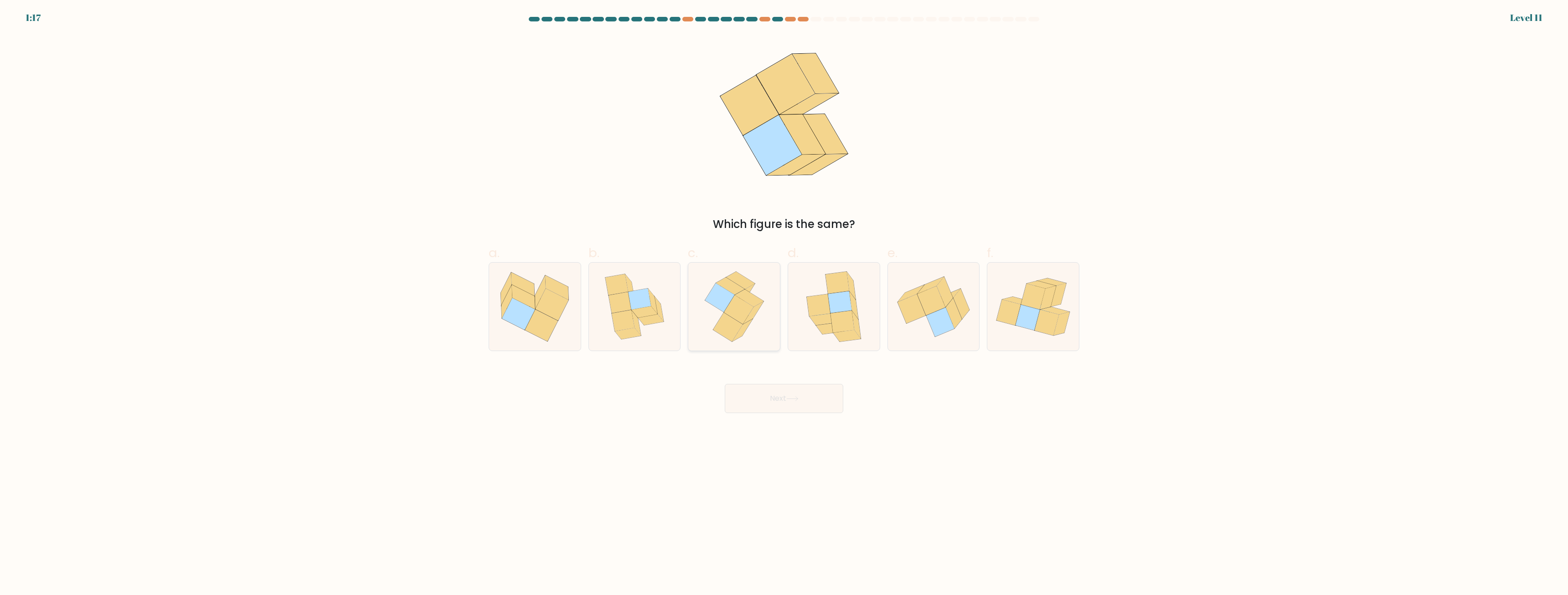
click at [726, 328] on icon at bounding box center [727, 327] width 29 height 29
click at [784, 304] on input "c." at bounding box center [784, 300] width 1 height 6
radio input "true"
click at [763, 399] on button "Next" at bounding box center [784, 398] width 119 height 29
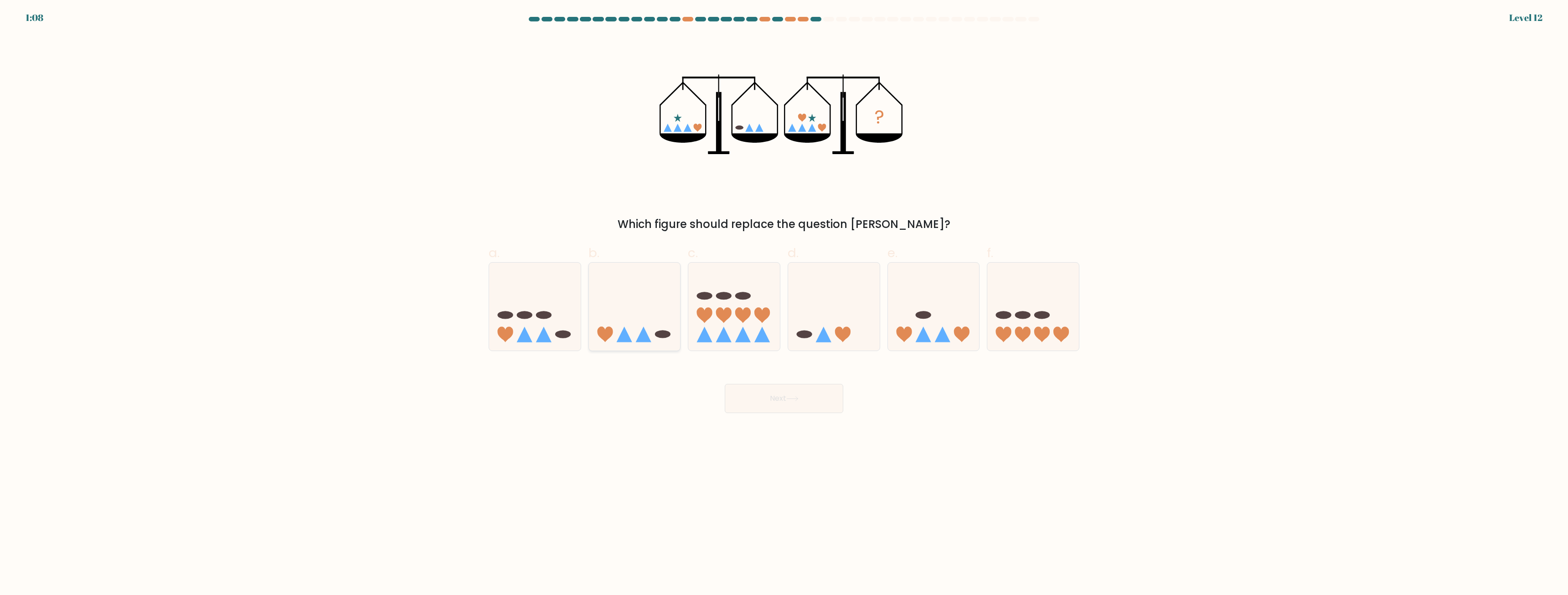
click at [640, 314] on icon at bounding box center [635, 307] width 92 height 76
click at [784, 304] on input "b." at bounding box center [784, 300] width 1 height 6
radio input "true"
click at [779, 400] on button "Next" at bounding box center [784, 398] width 119 height 29
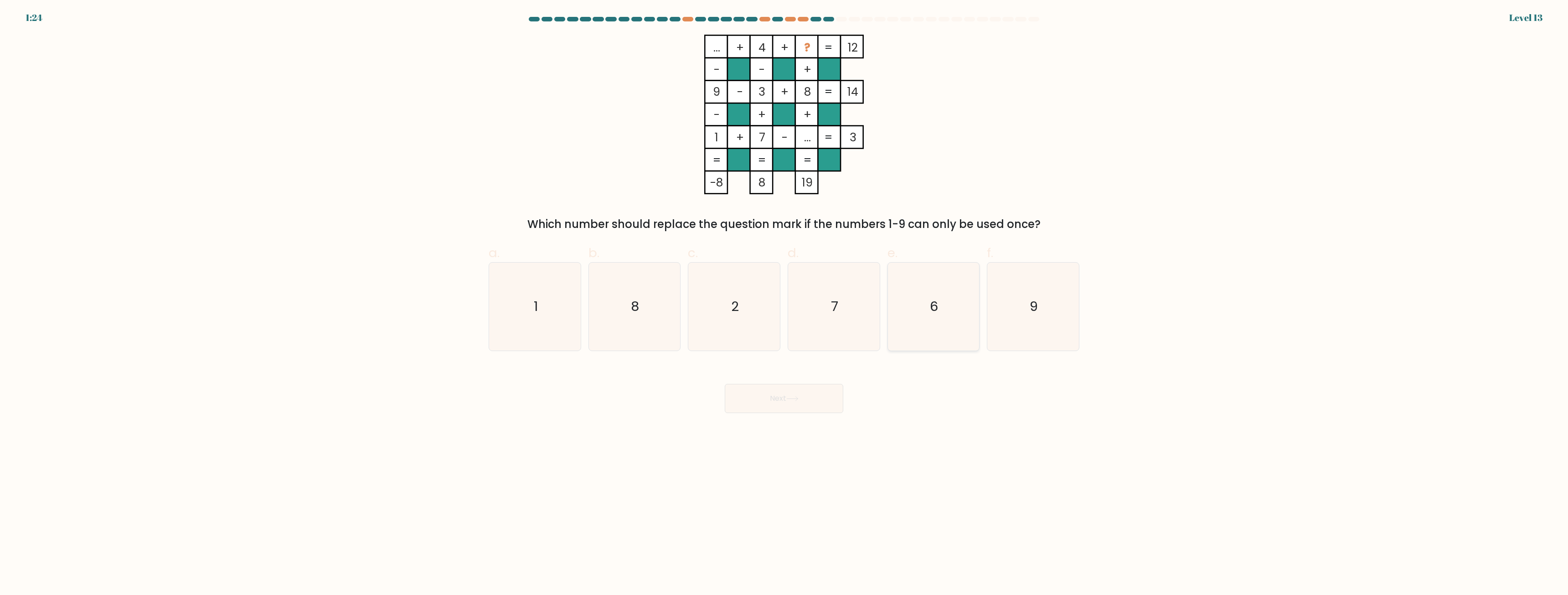
click at [939, 284] on icon "6" at bounding box center [933, 306] width 88 height 88
click at [784, 298] on input "e. 6" at bounding box center [784, 300] width 1 height 6
radio input "true"
click at [779, 415] on body "1:23 Level 13" at bounding box center [784, 297] width 1568 height 595
click at [786, 401] on button "Next" at bounding box center [784, 398] width 119 height 29
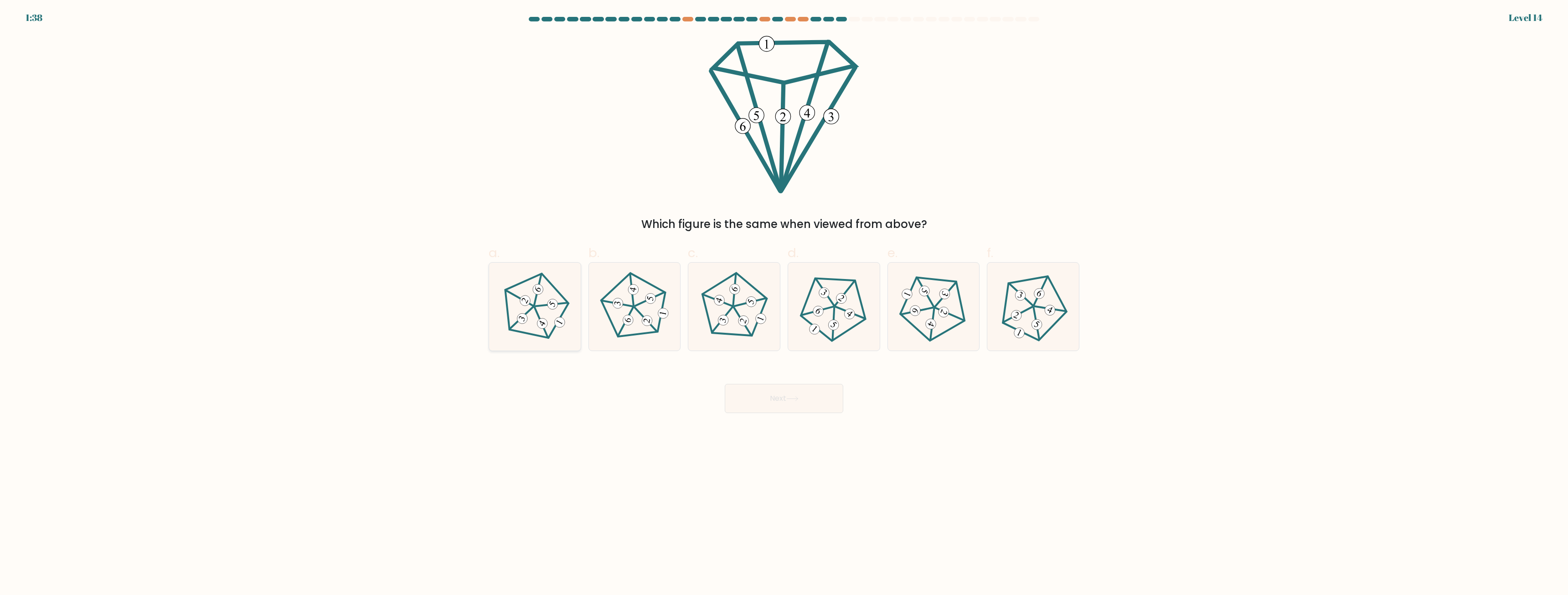
click at [553, 312] on icon at bounding box center [534, 306] width 70 height 70
click at [784, 304] on input "a." at bounding box center [784, 300] width 1 height 6
radio input "true"
click at [793, 396] on button "Next" at bounding box center [784, 398] width 119 height 29
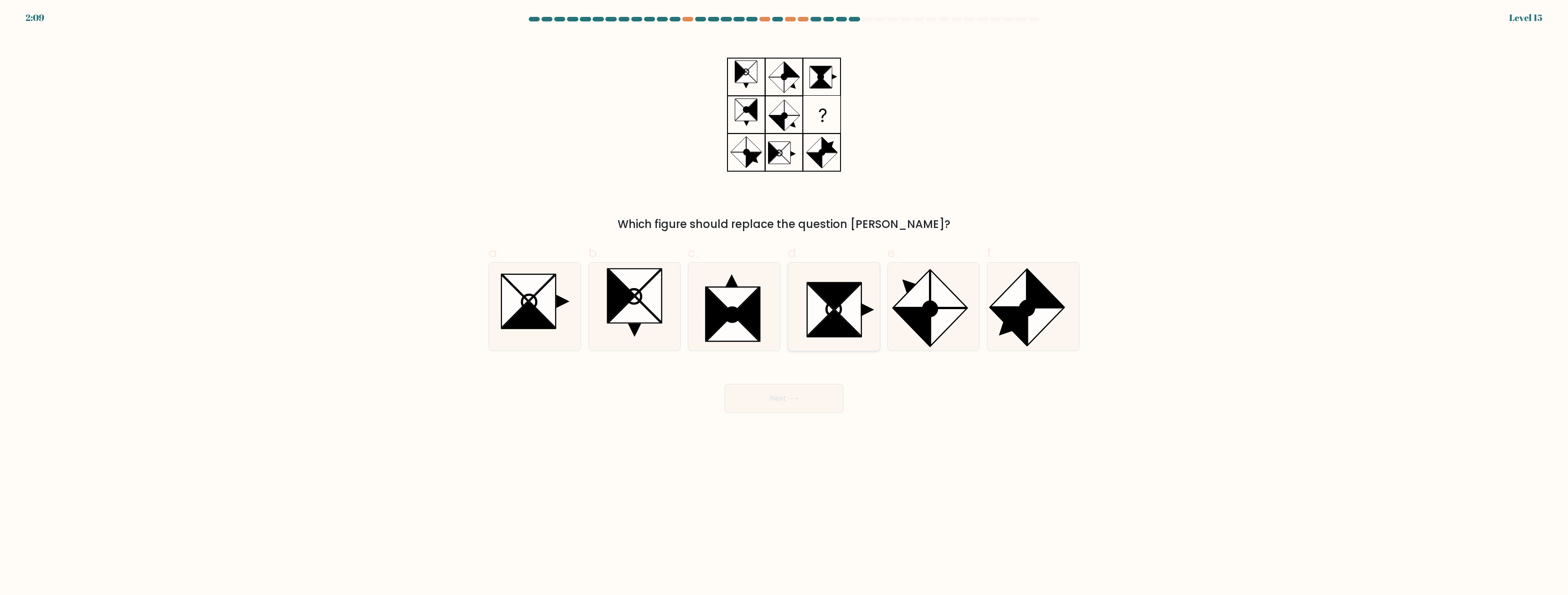
click at [799, 293] on icon at bounding box center [833, 306] width 88 height 88
click at [784, 298] on input "d." at bounding box center [784, 300] width 1 height 6
radio input "true"
click at [803, 398] on button "Next" at bounding box center [784, 398] width 119 height 29
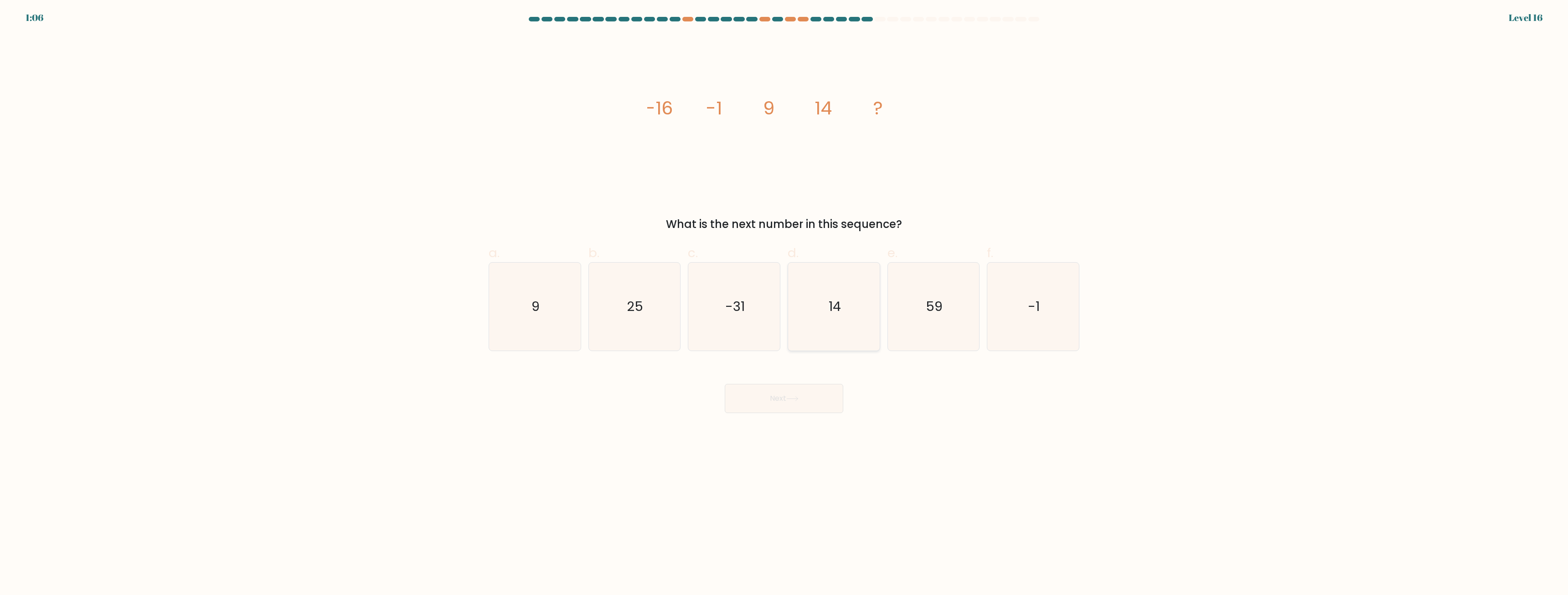
click at [844, 316] on icon "14" at bounding box center [833, 306] width 88 height 88
click at [784, 304] on input "d. 14" at bounding box center [784, 300] width 1 height 6
radio input "true"
click at [816, 390] on button "Next" at bounding box center [784, 398] width 119 height 29
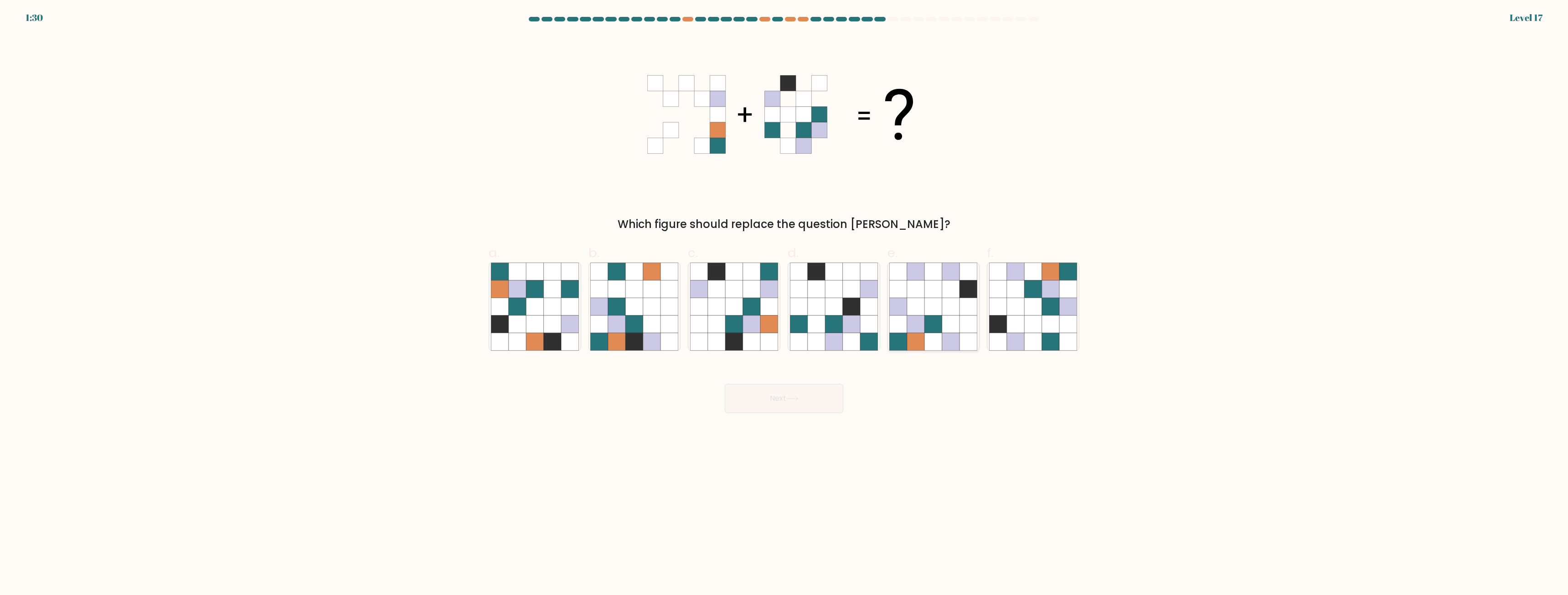
click at [931, 336] on icon at bounding box center [933, 341] width 18 height 18
click at [784, 304] on input "e." at bounding box center [784, 300] width 1 height 6
radio input "true"
click at [1011, 327] on icon at bounding box center [1015, 324] width 18 height 18
click at [784, 304] on input "f." at bounding box center [784, 300] width 1 height 6
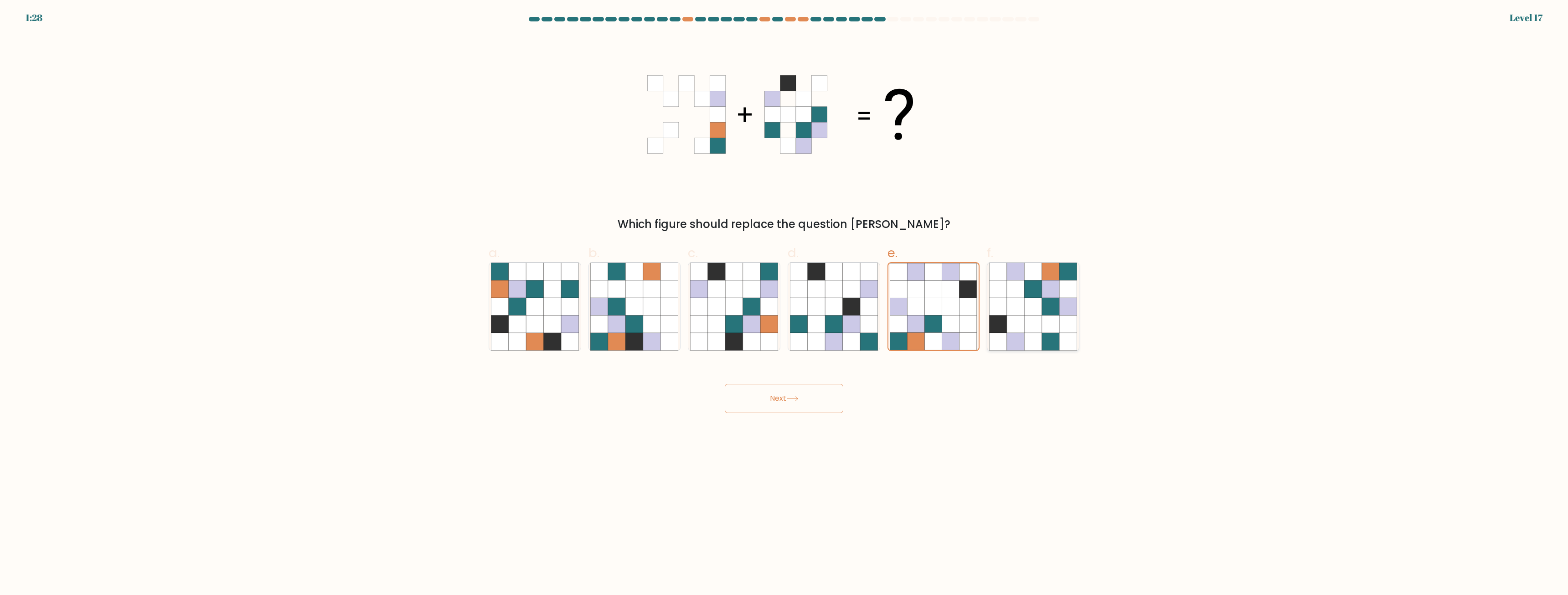
radio input "true"
click at [821, 397] on button "Next" at bounding box center [784, 398] width 119 height 29
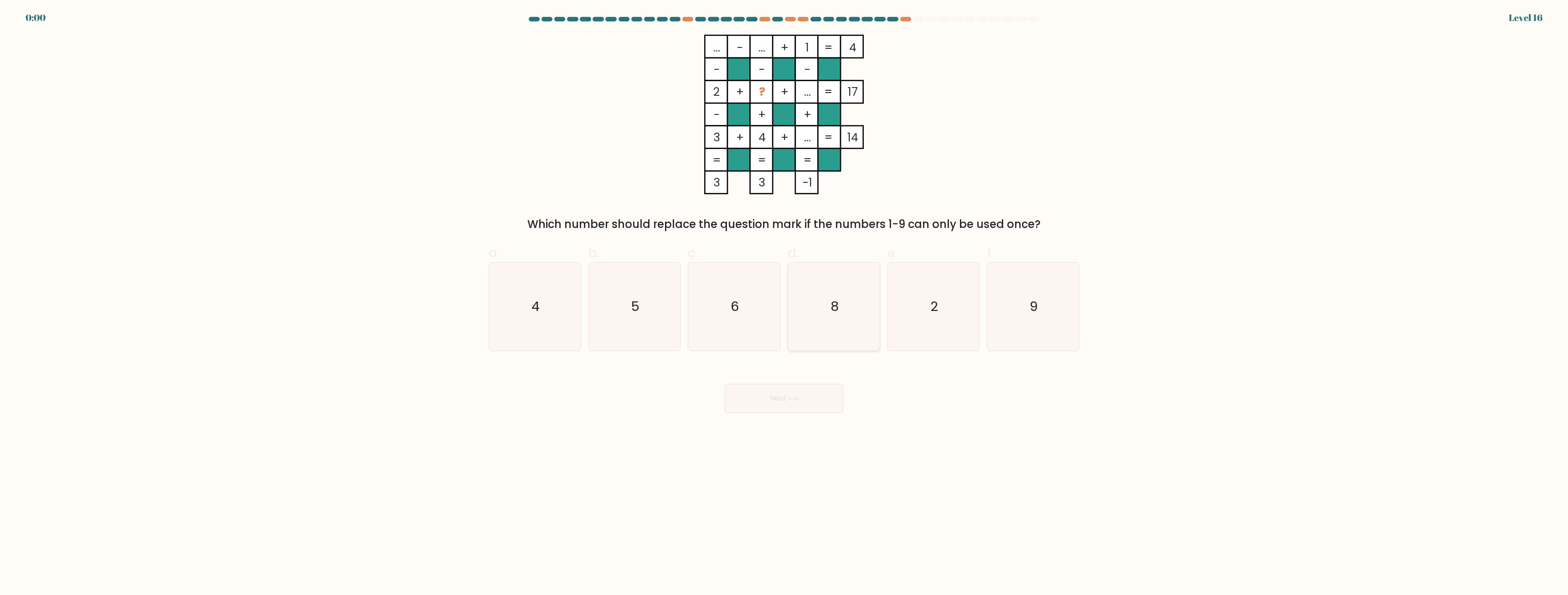
click at [844, 307] on icon "8" at bounding box center [833, 306] width 88 height 88
click at [784, 304] on input "d. 8" at bounding box center [784, 300] width 1 height 6
radio input "true"
click at [805, 407] on button "Next" at bounding box center [784, 398] width 119 height 29
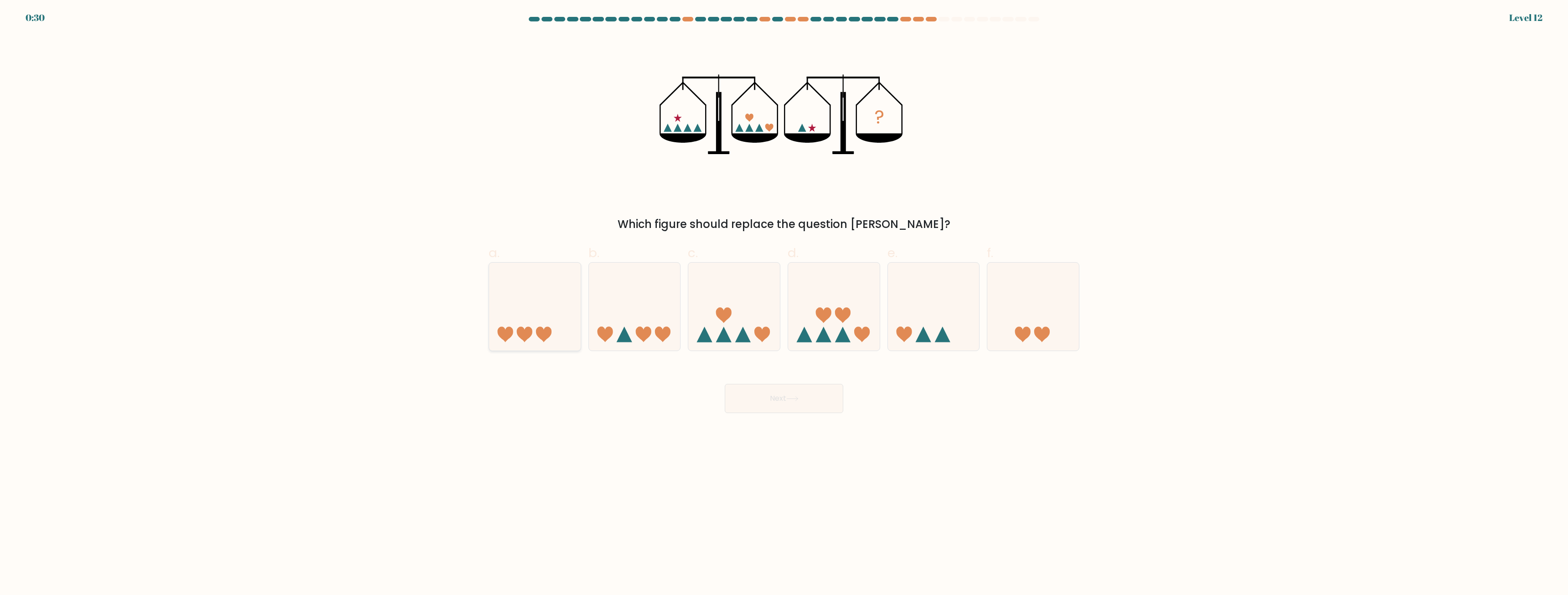
click at [542, 310] on icon at bounding box center [534, 307] width 92 height 76
click at [784, 304] on input "a." at bounding box center [784, 300] width 1 height 6
radio input "true"
click at [783, 397] on button "Next" at bounding box center [784, 398] width 119 height 29
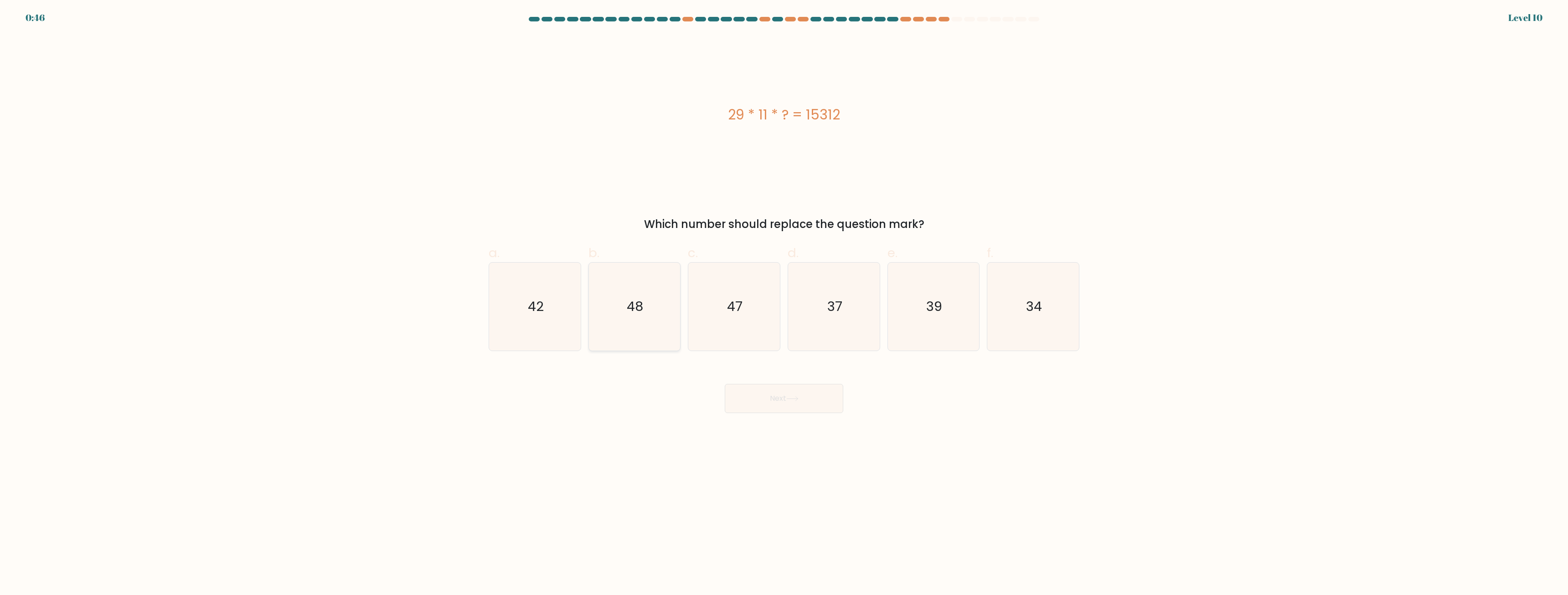
click at [651, 324] on icon "48" at bounding box center [634, 306] width 88 height 88
click at [784, 304] on input "b. 48" at bounding box center [784, 300] width 1 height 6
radio input "true"
click at [768, 401] on button "Next" at bounding box center [784, 398] width 119 height 29
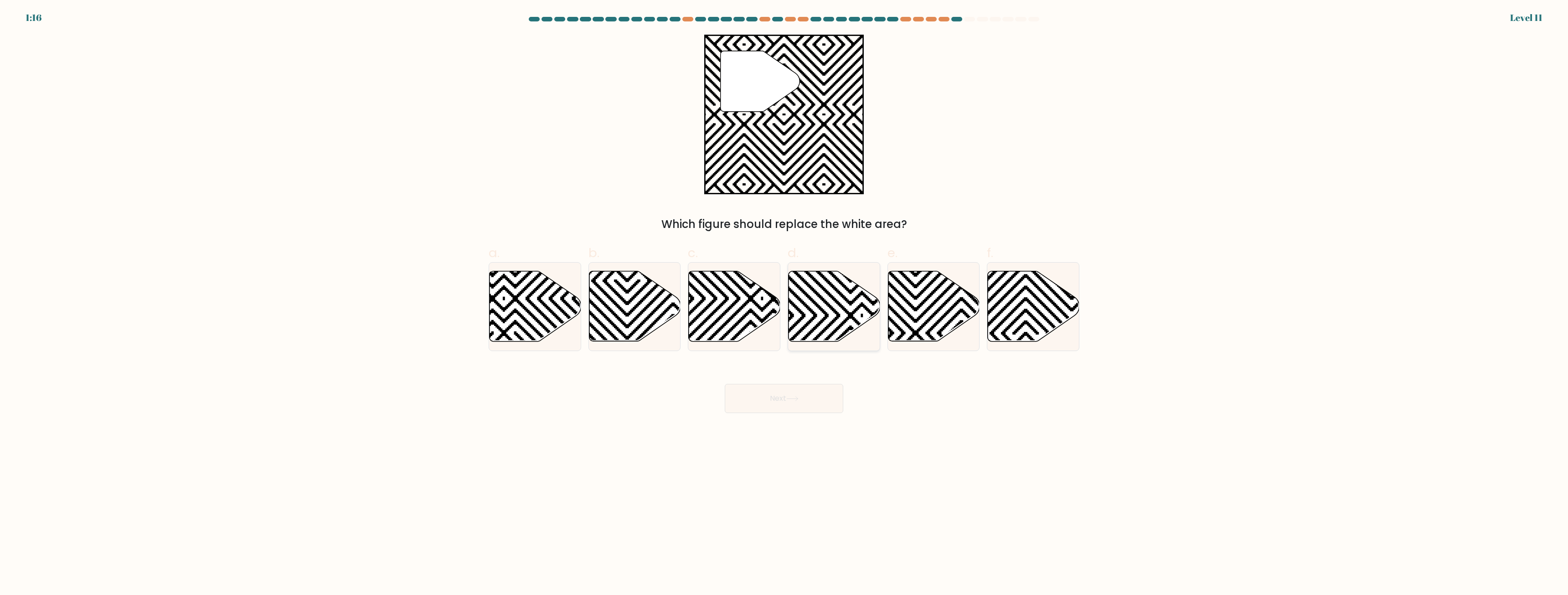
click at [814, 291] on icon at bounding box center [862, 269] width 184 height 184
click at [784, 298] on input "d." at bounding box center [784, 300] width 1 height 6
radio input "true"
click at [744, 300] on icon at bounding box center [734, 305] width 92 height 70
click at [784, 300] on input "c." at bounding box center [784, 300] width 1 height 6
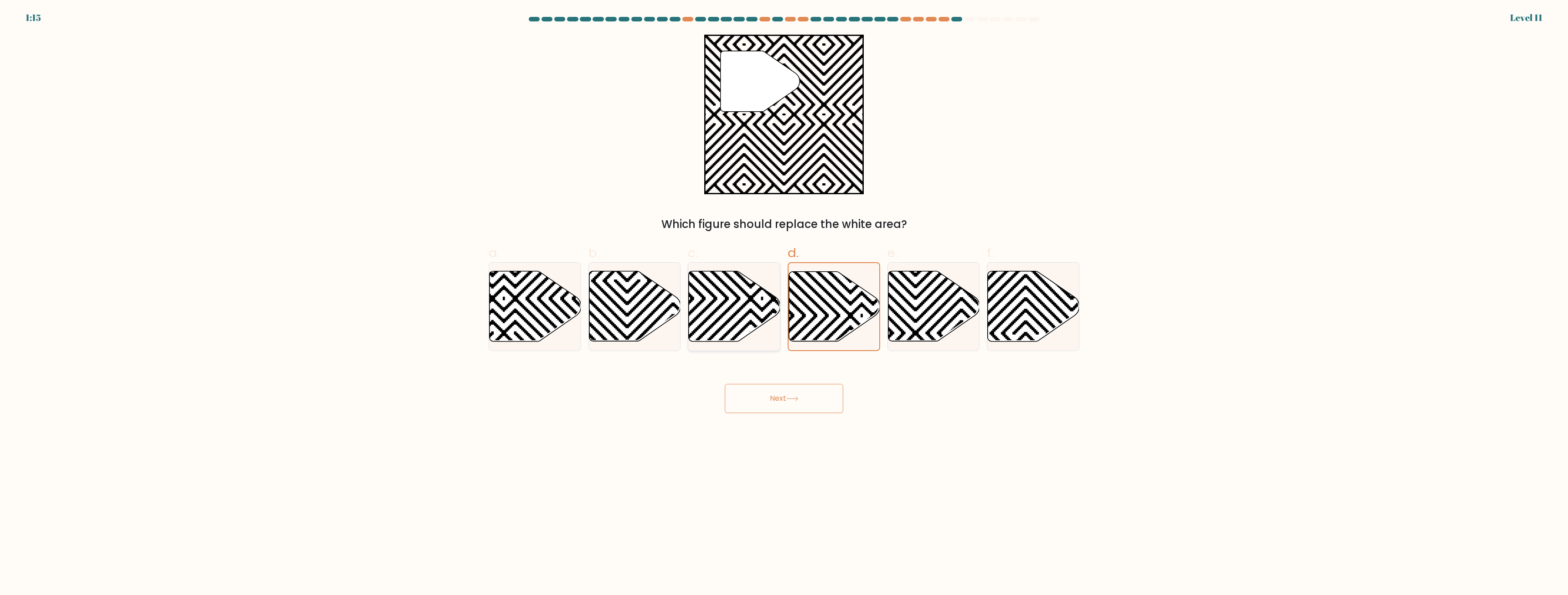
radio input "true"
click at [934, 295] on icon at bounding box center [933, 305] width 92 height 70
click at [784, 298] on input "e." at bounding box center [784, 300] width 1 height 6
radio input "true"
click at [818, 400] on button "Next" at bounding box center [784, 398] width 119 height 29
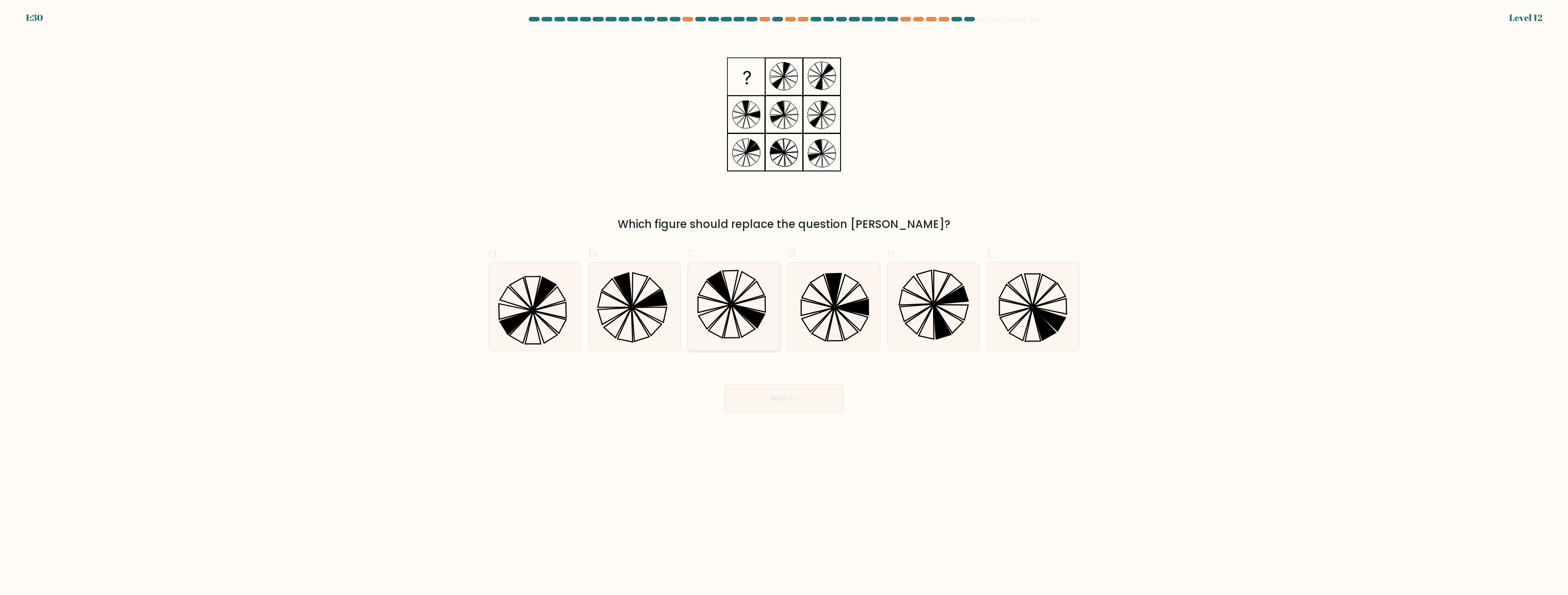
click at [722, 302] on icon at bounding box center [715, 293] width 32 height 24
click at [784, 302] on input "c." at bounding box center [784, 300] width 1 height 6
radio input "true"
click at [754, 391] on button "Next" at bounding box center [784, 398] width 119 height 29
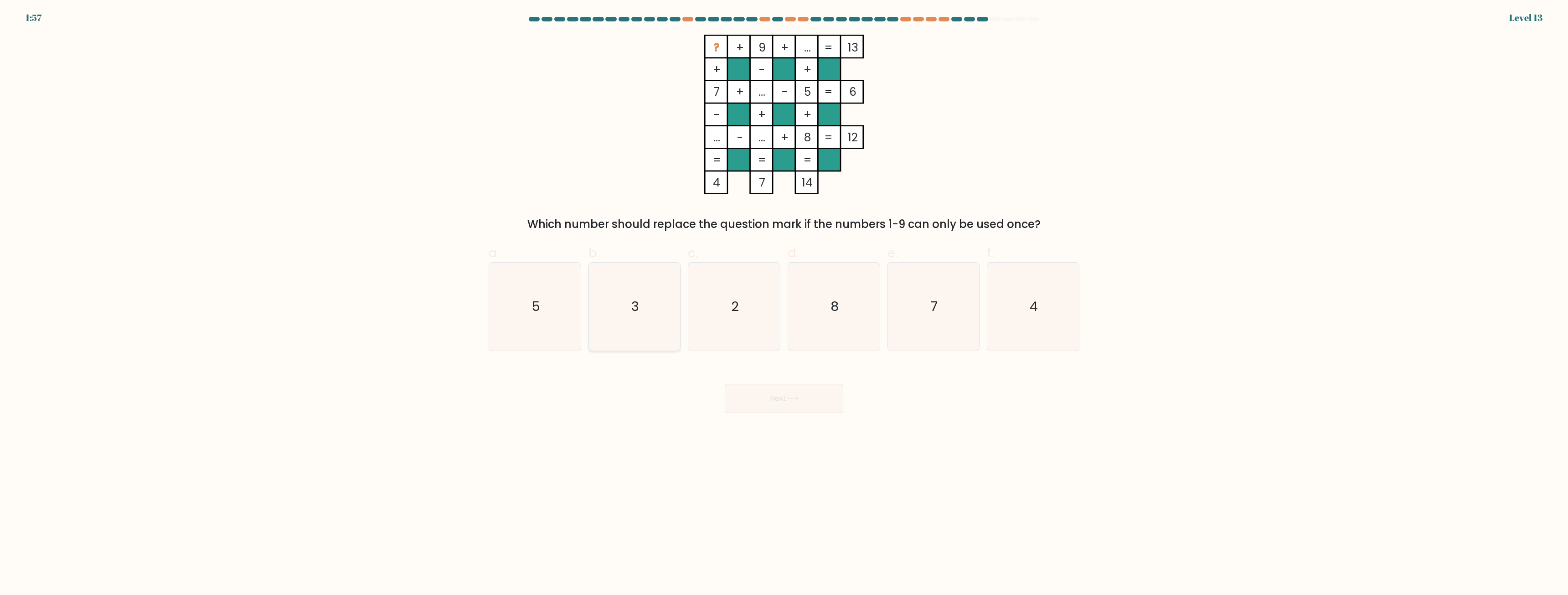
click at [640, 291] on icon "3" at bounding box center [634, 306] width 88 height 88
click at [784, 298] on input "b. 3" at bounding box center [784, 300] width 1 height 6
radio input "true"
click at [794, 401] on icon at bounding box center [792, 399] width 13 height 5
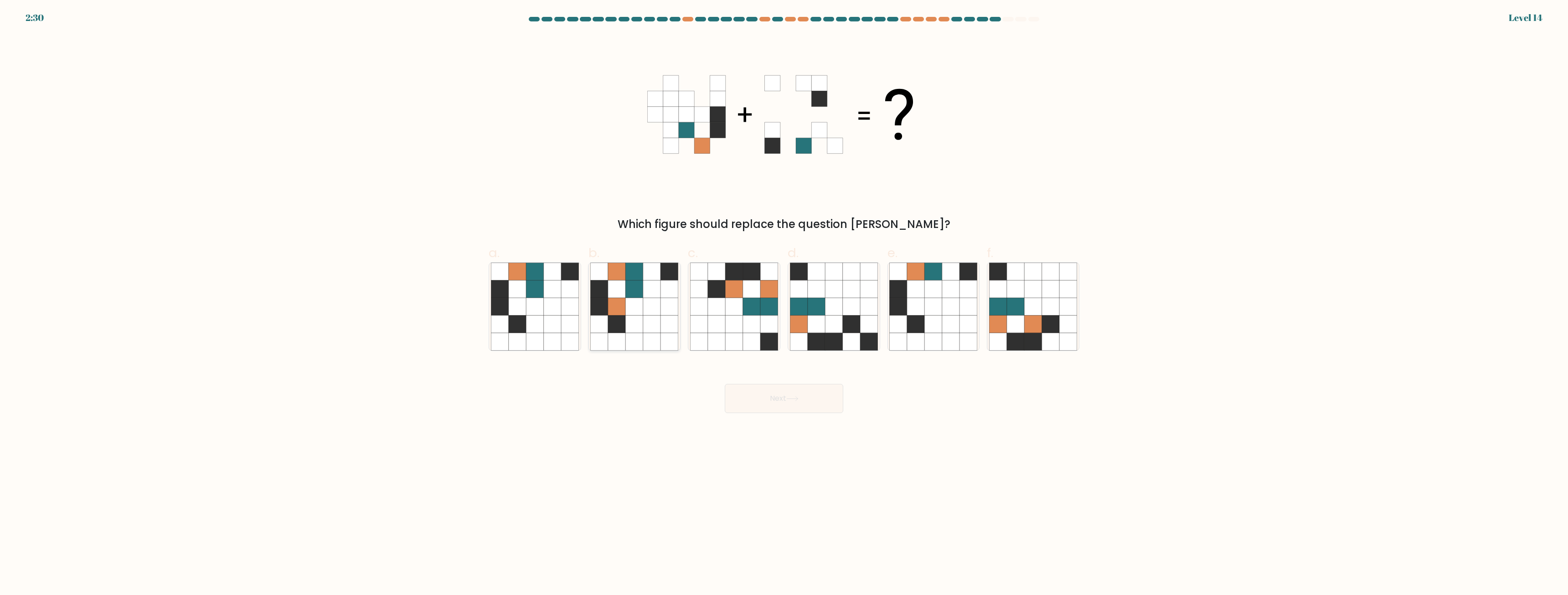
click at [640, 312] on icon at bounding box center [635, 306] width 18 height 18
click at [784, 304] on input "b." at bounding box center [784, 300] width 1 height 6
radio input "true"
click at [551, 305] on icon at bounding box center [552, 306] width 18 height 18
click at [784, 304] on input "a." at bounding box center [784, 300] width 1 height 6
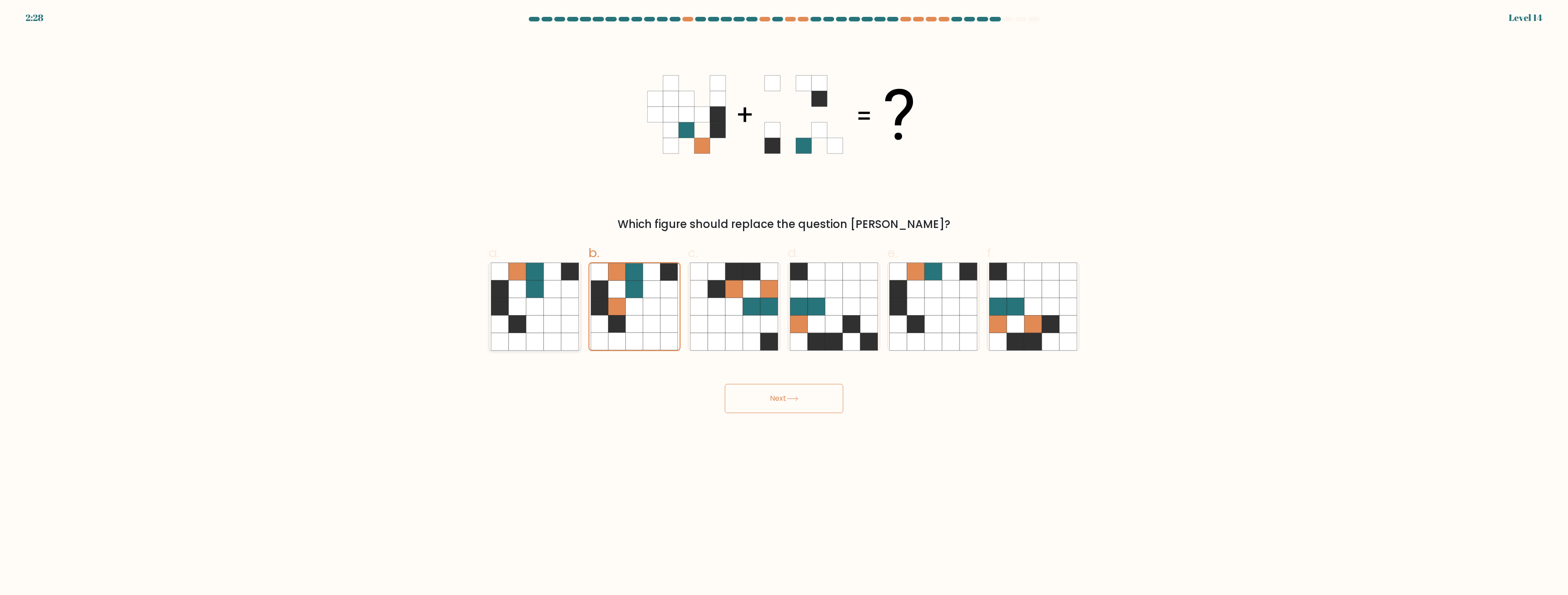
radio input "true"
click at [813, 396] on button "Next" at bounding box center [784, 398] width 119 height 29
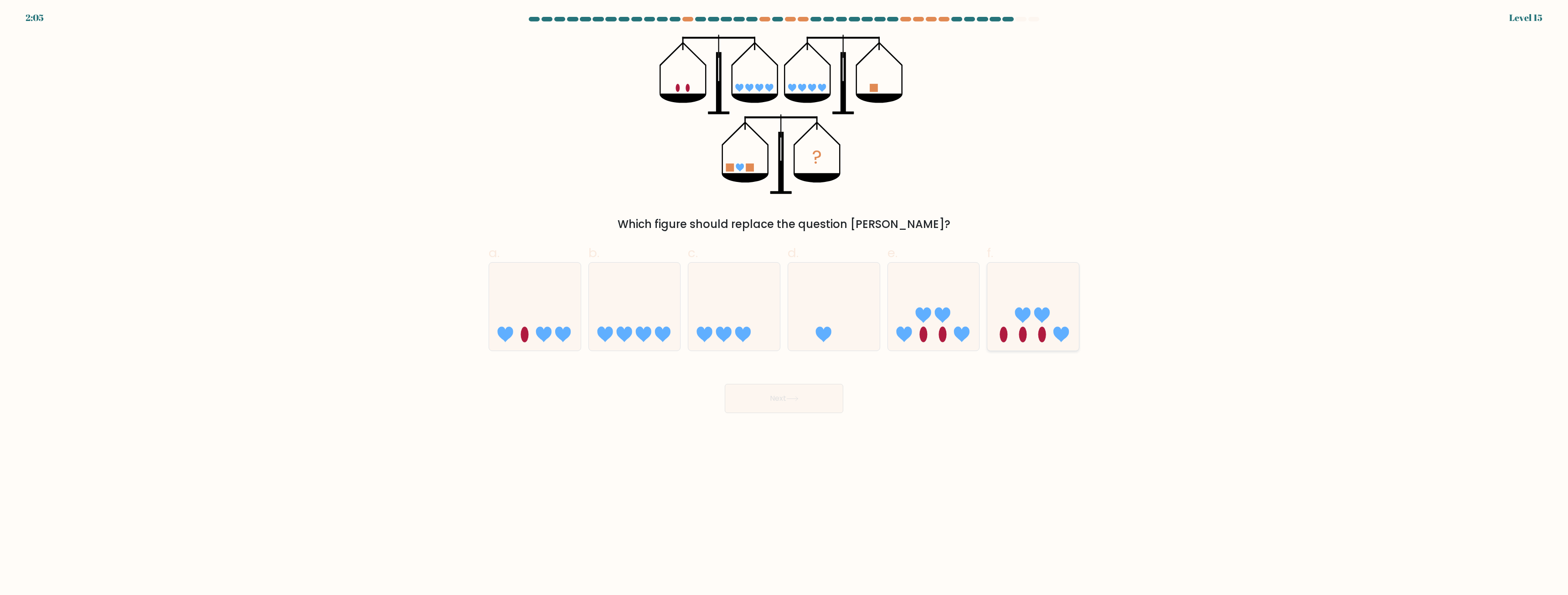
click at [1032, 308] on icon at bounding box center [1033, 307] width 92 height 76
click at [784, 304] on input "f." at bounding box center [784, 300] width 1 height 6
radio input "true"
click at [810, 393] on button "Next" at bounding box center [784, 398] width 119 height 29
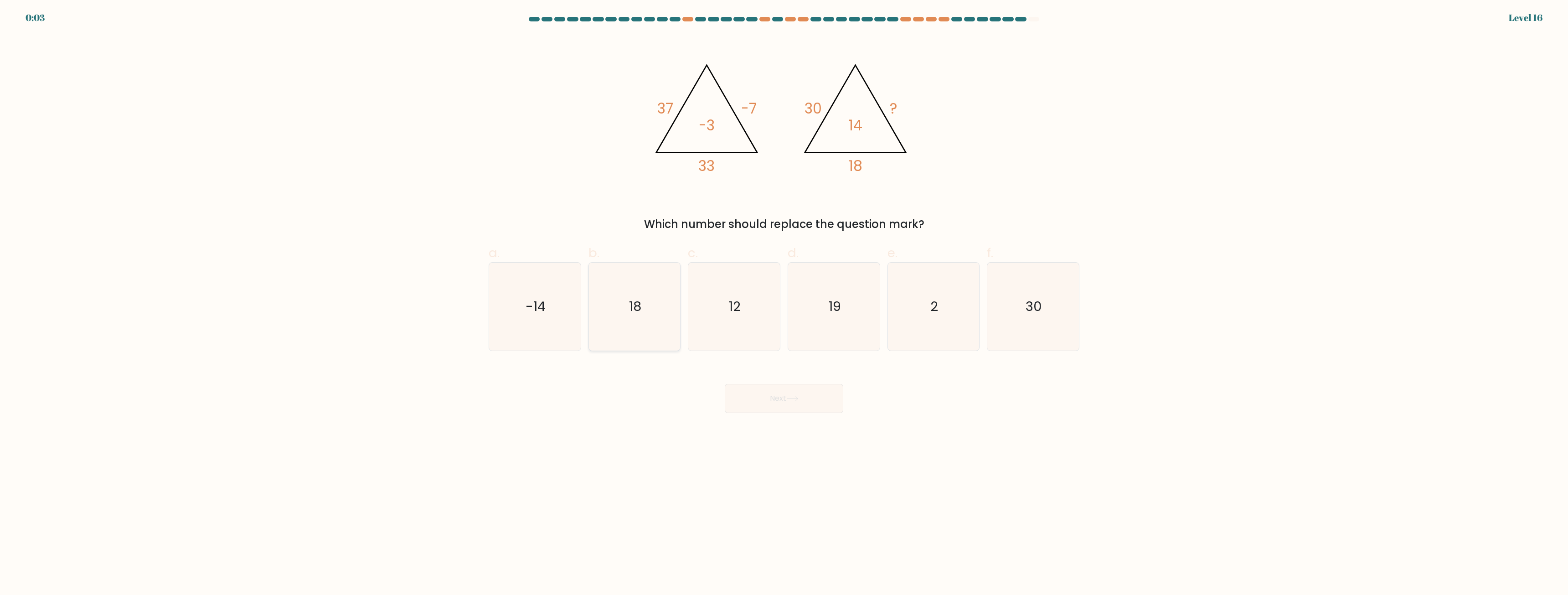
click at [669, 312] on icon "18" at bounding box center [634, 306] width 88 height 88
click at [784, 304] on input "b. 18" at bounding box center [784, 300] width 1 height 6
radio input "true"
click at [784, 404] on button "Next" at bounding box center [784, 398] width 119 height 29
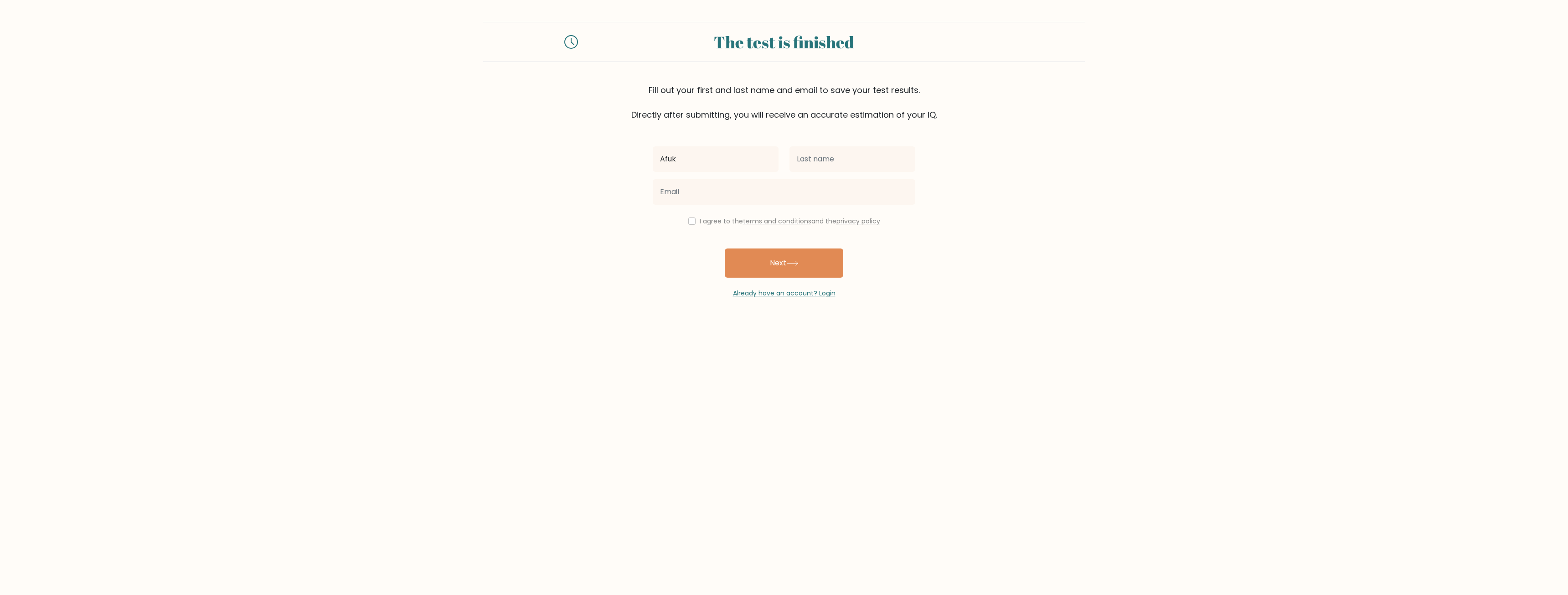
type input "Afuk"
click at [803, 157] on input "text" at bounding box center [852, 159] width 125 height 25
type input "Liu"
click at [785, 199] on input "email" at bounding box center [784, 192] width 263 height 25
type input "afuk.liu.sanggau@gmail.com"
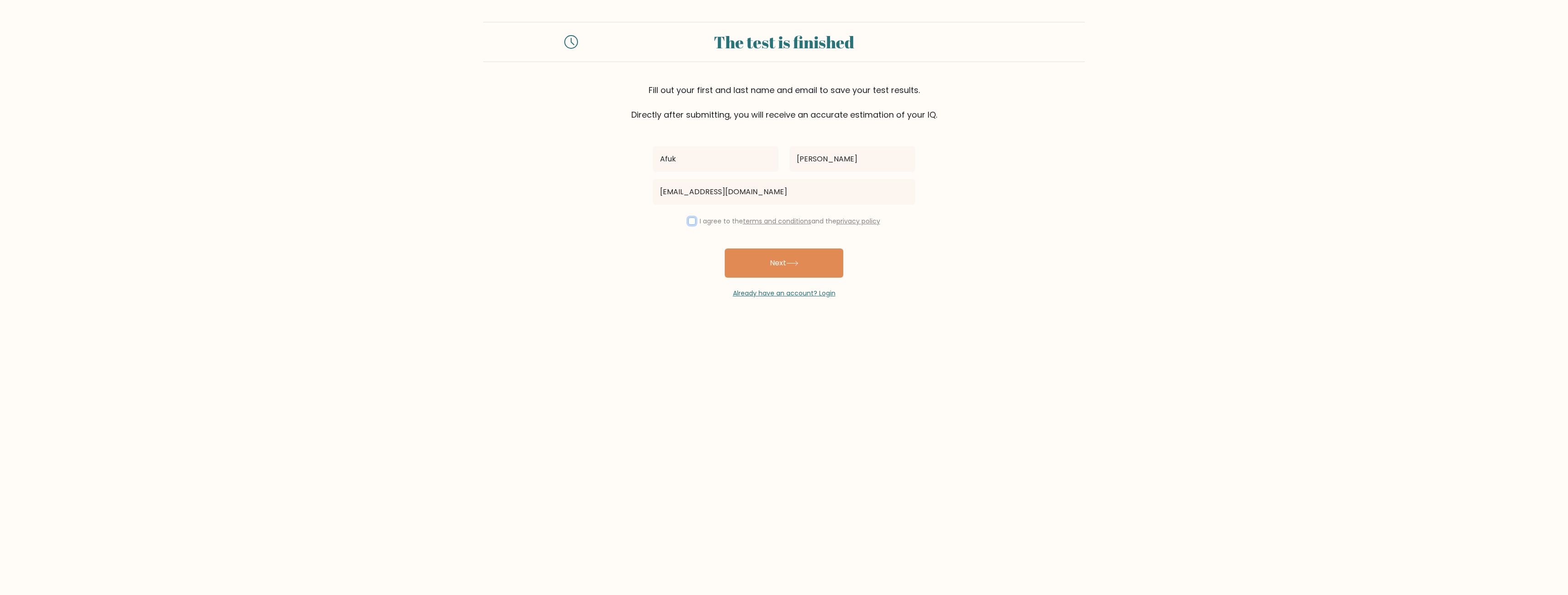
drag, startPoint x: 688, startPoint y: 221, endPoint x: 694, endPoint y: 221, distance: 6.0
click at [688, 221] on input "checkbox" at bounding box center [692, 220] width 8 height 8
checkbox input "true"
click at [748, 253] on button "Next" at bounding box center [784, 263] width 119 height 29
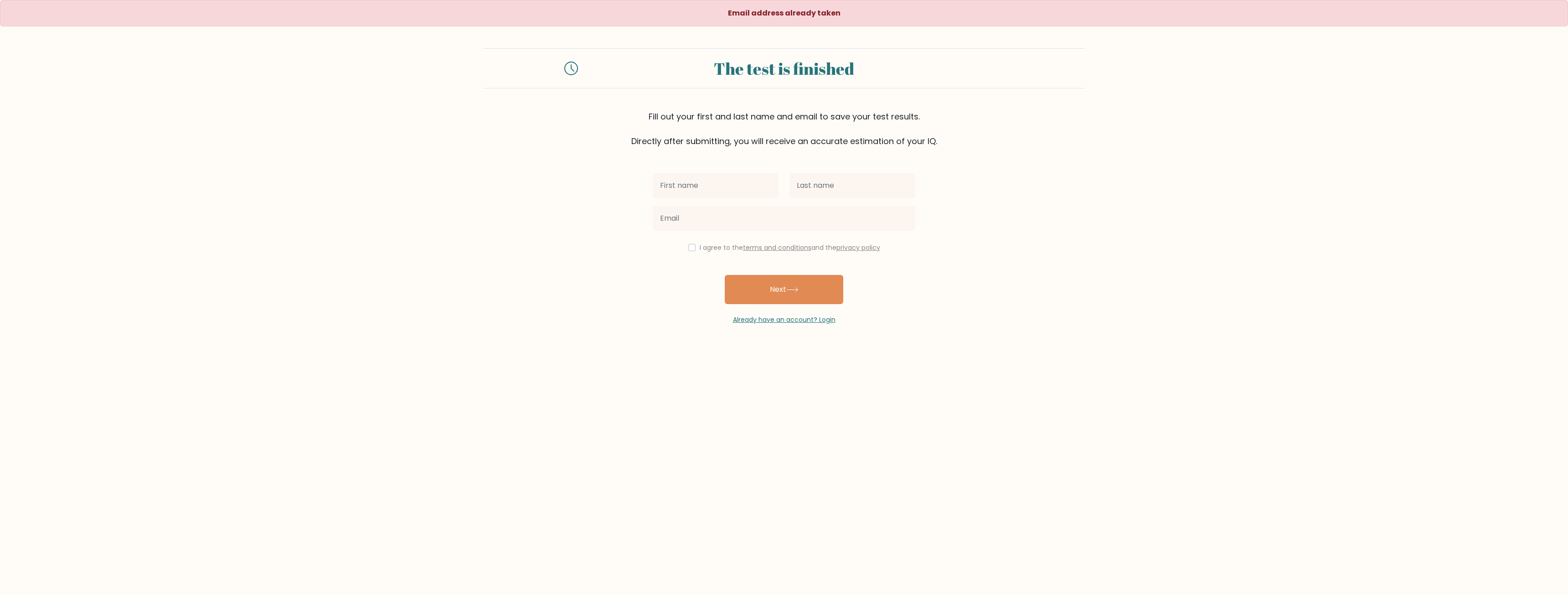
click at [731, 172] on div at bounding box center [715, 185] width 136 height 33
click at [726, 180] on input "text" at bounding box center [715, 185] width 125 height 25
type input "Afuk"
click at [808, 186] on input "text" at bounding box center [852, 185] width 125 height 25
type input "[PERSON_NAME]"
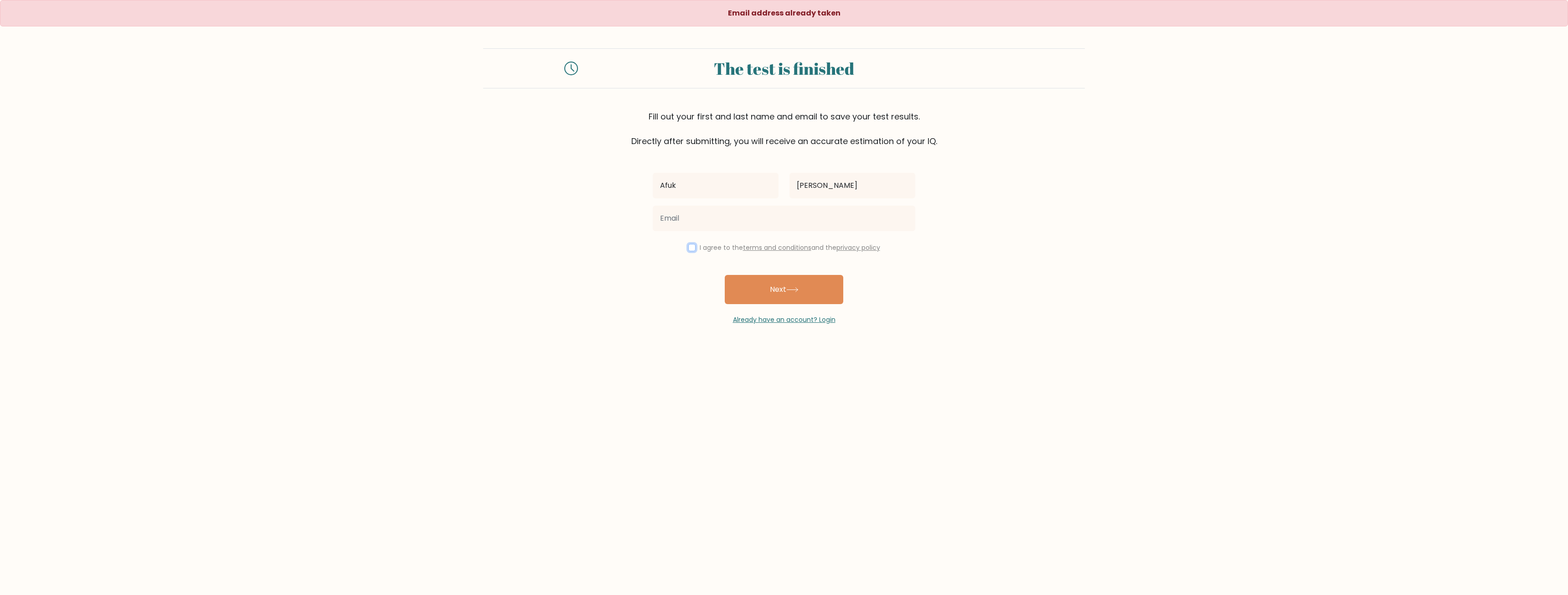
click at [688, 248] on input "checkbox" at bounding box center [692, 247] width 8 height 8
checkbox input "true"
click at [705, 226] on input "email" at bounding box center [784, 218] width 263 height 25
type input "[EMAIL_ADDRESS][DOMAIN_NAME]"
click at [739, 291] on button "Next" at bounding box center [784, 290] width 119 height 29
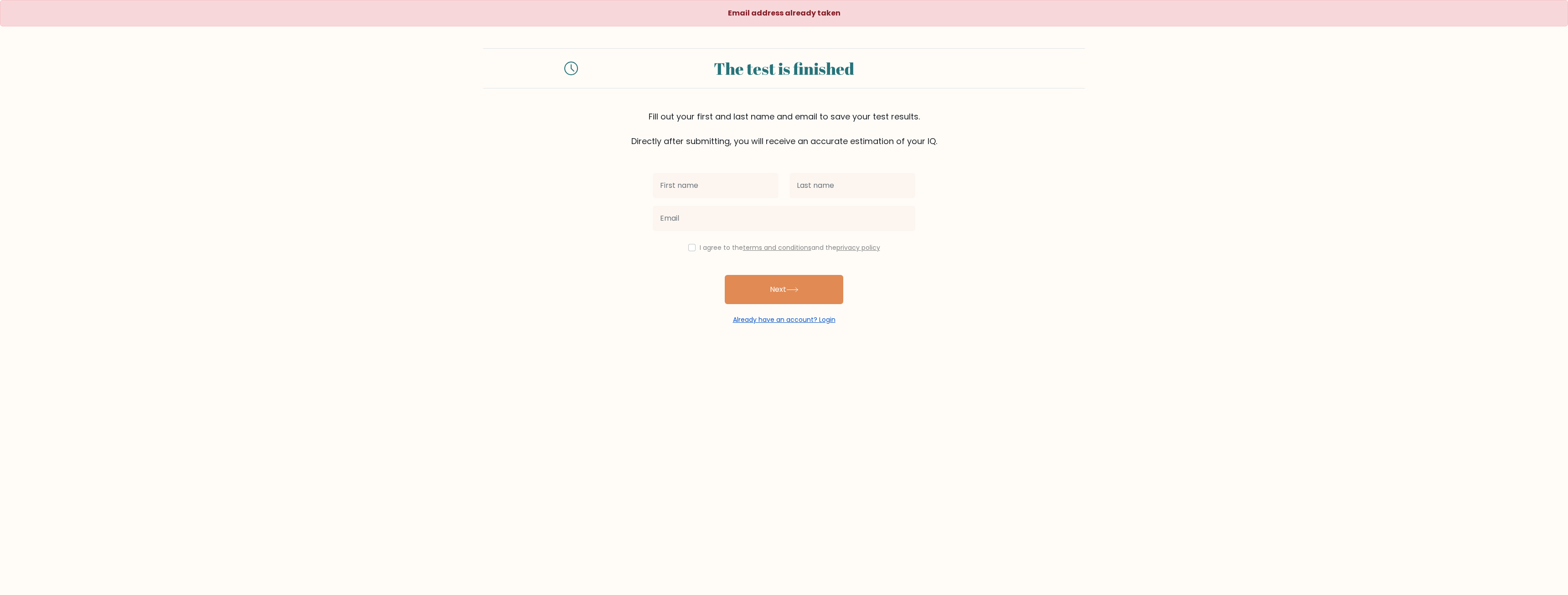
click at [765, 321] on link "Already have an account? Login" at bounding box center [784, 319] width 103 height 9
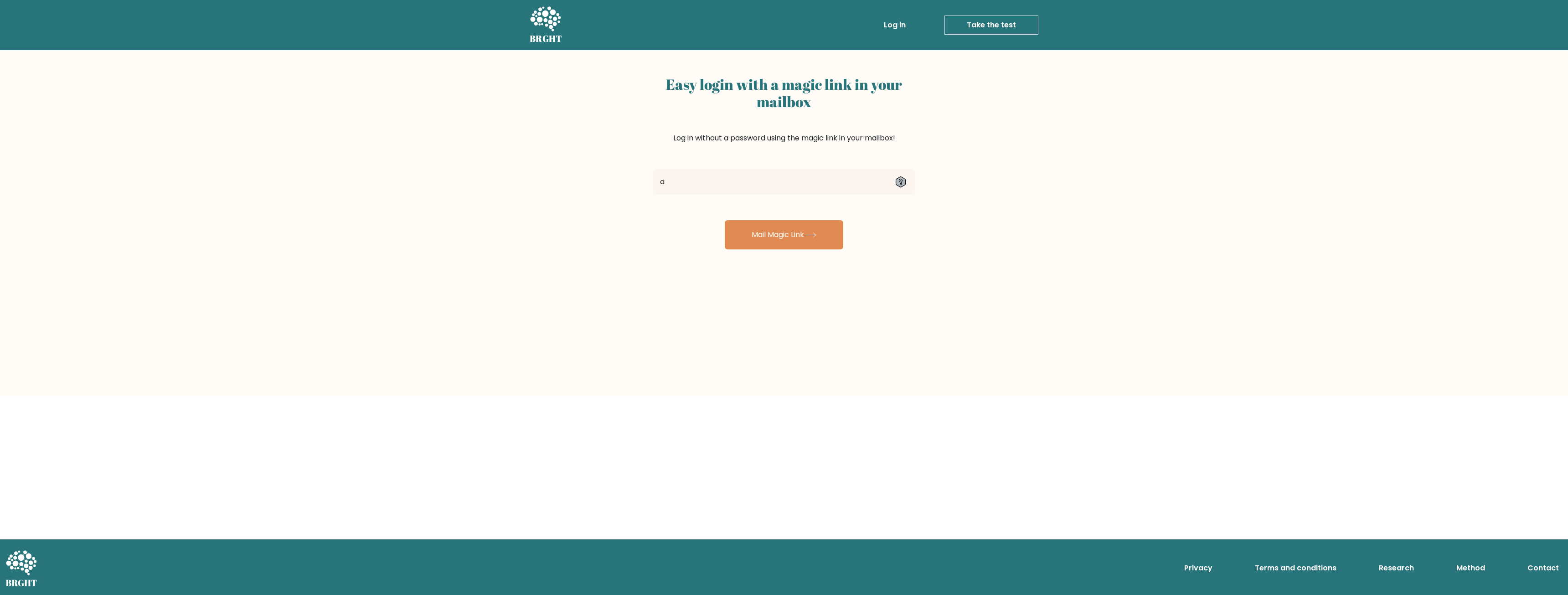
type input "[EMAIL_ADDRESS][DOMAIN_NAME]"
click at [779, 231] on button "Mail Magic Link" at bounding box center [784, 235] width 119 height 29
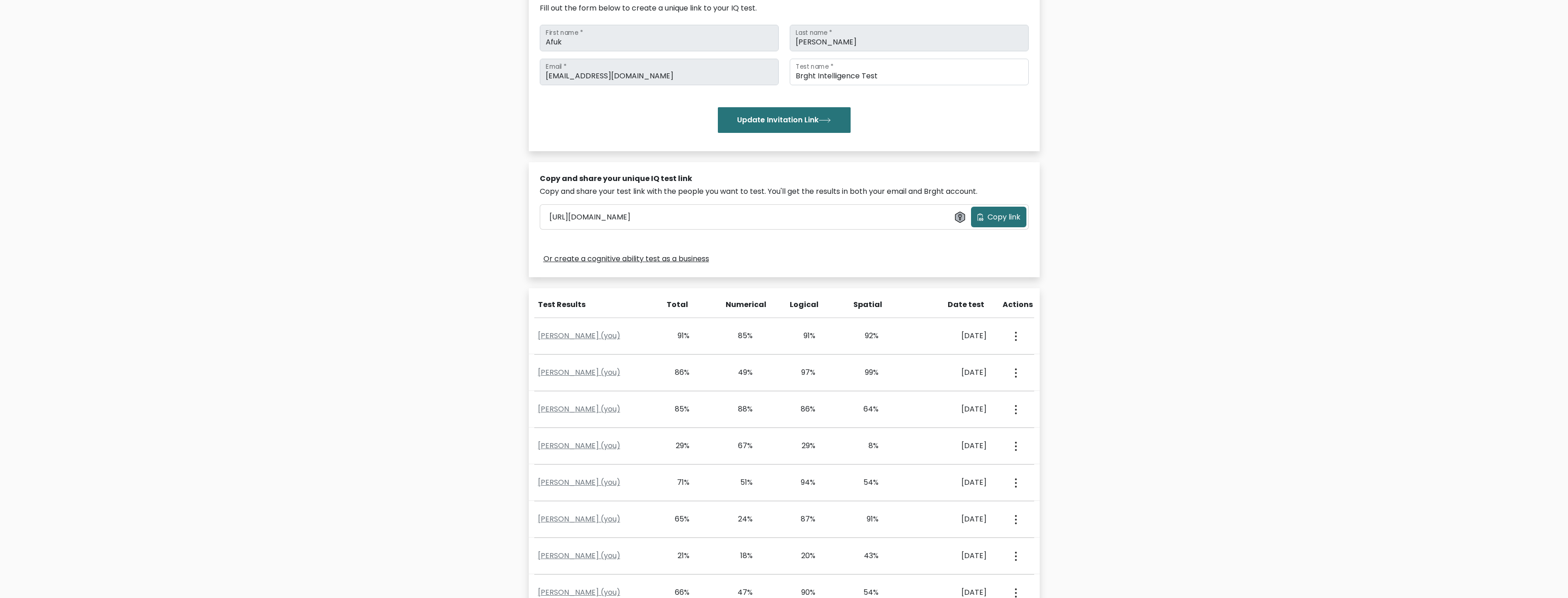
scroll to position [107, 0]
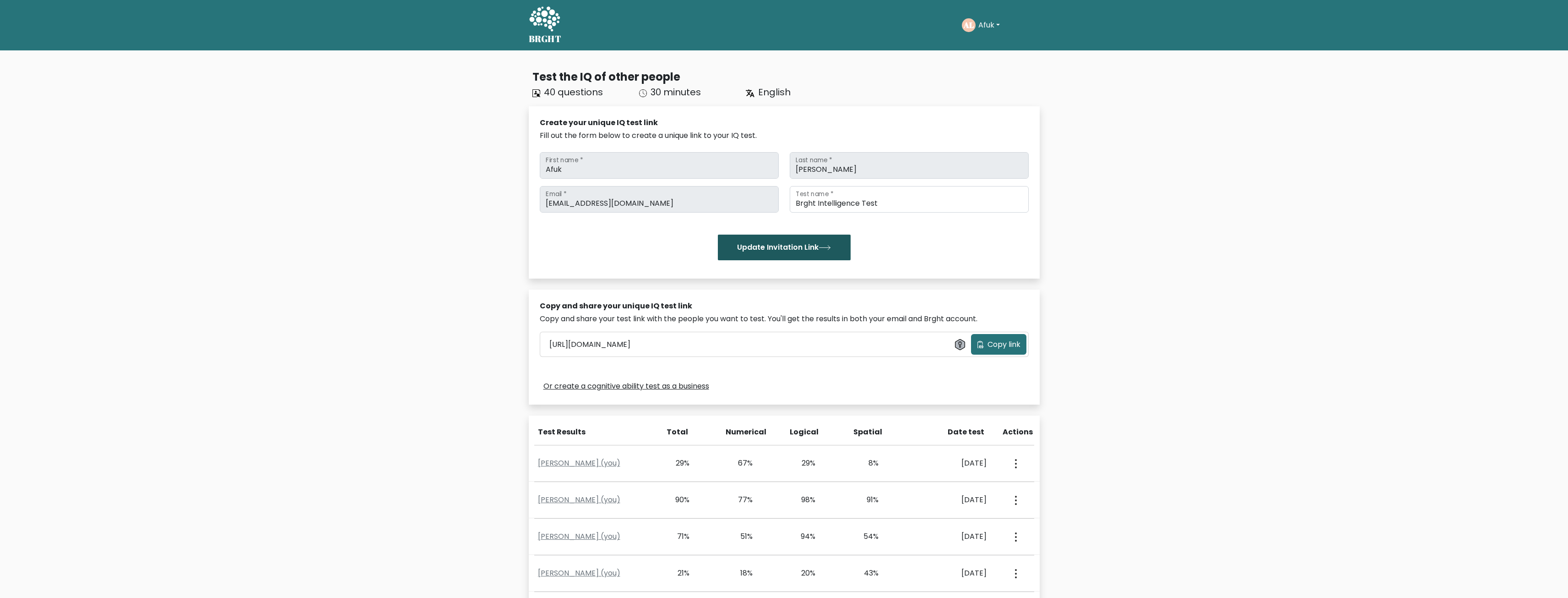
click at [770, 250] on button "Update Invitation Link" at bounding box center [784, 247] width 133 height 25
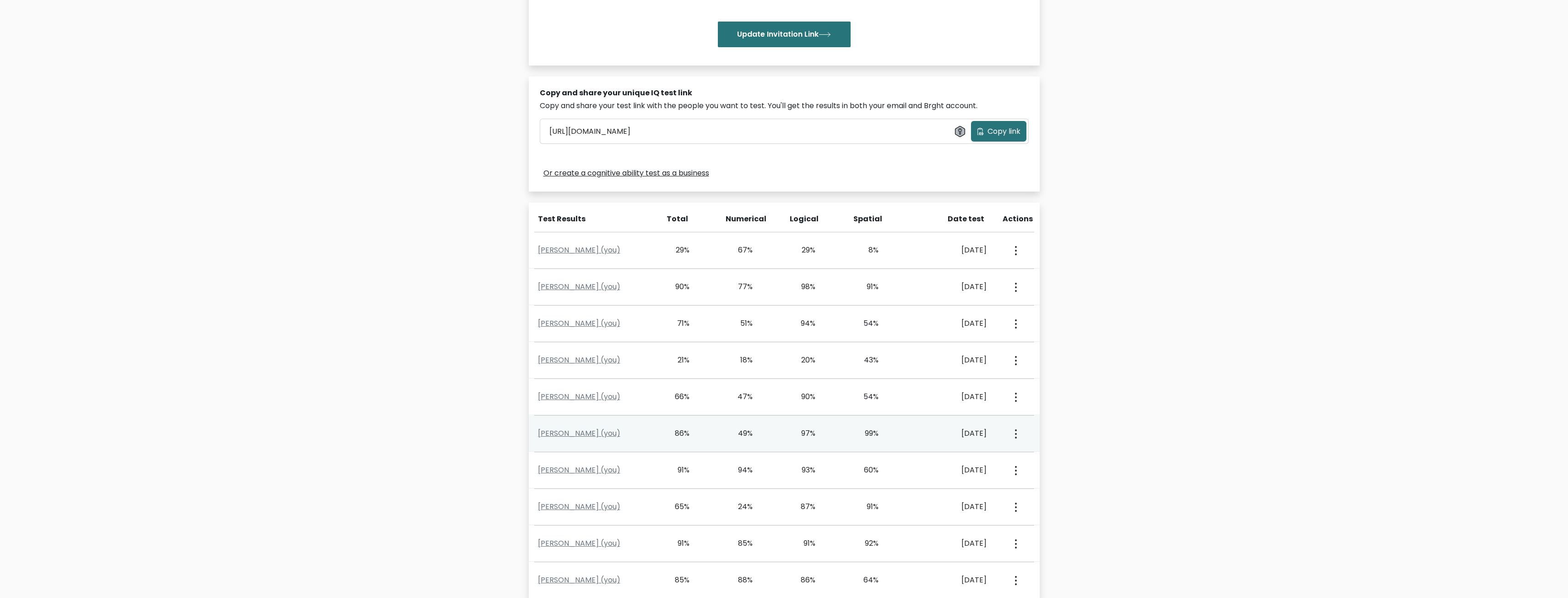
scroll to position [214, 0]
click at [964, 222] on div "Date test" at bounding box center [954, 217] width 74 height 11
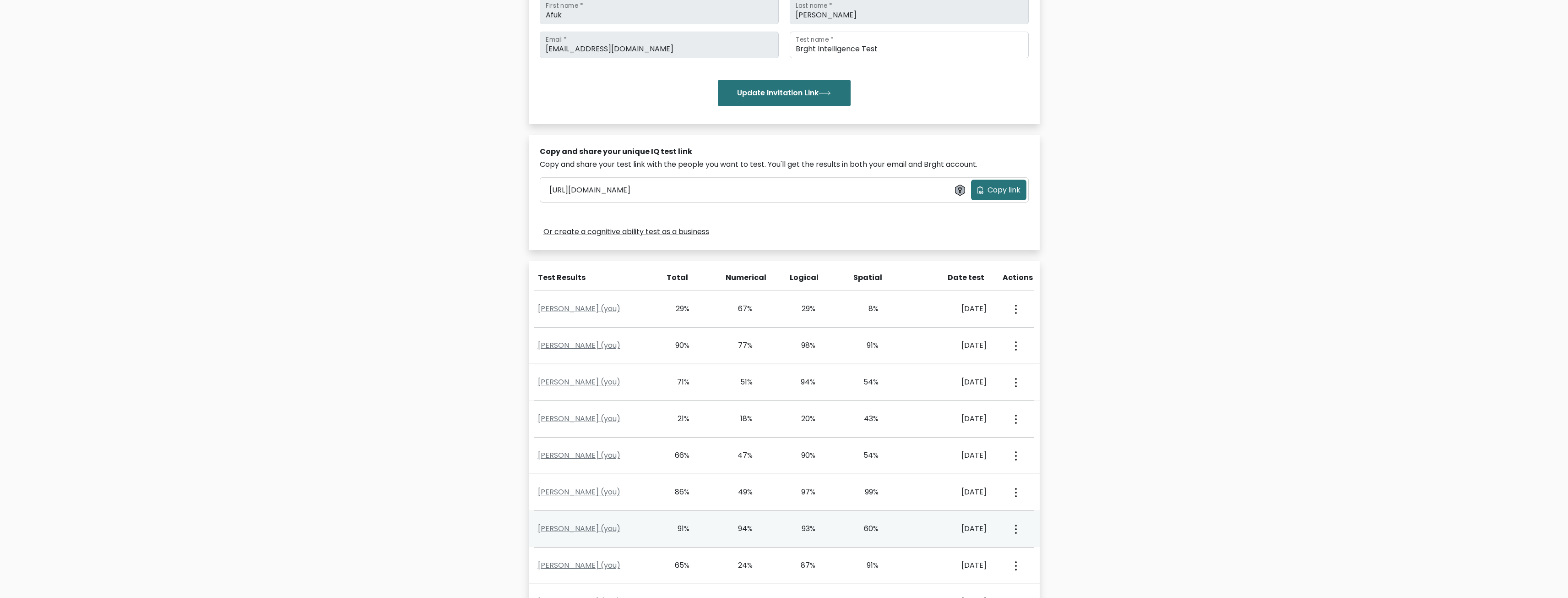
scroll to position [37, 0]
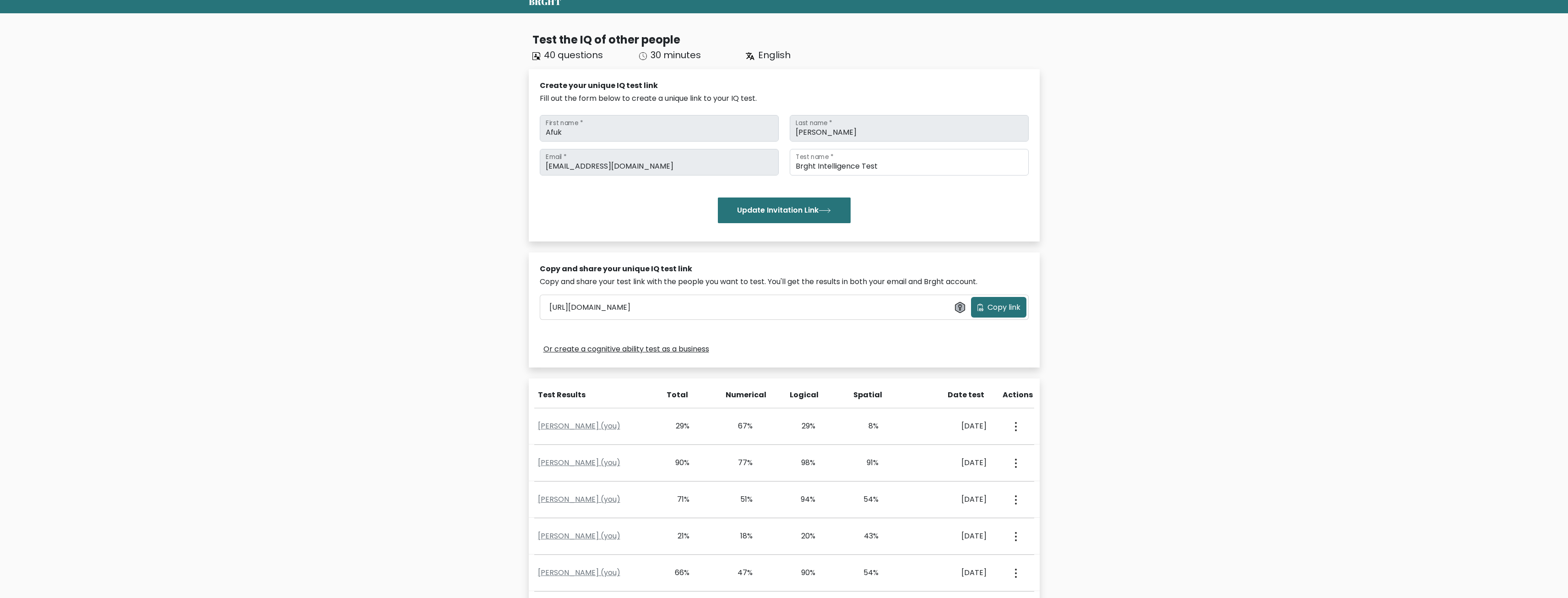
click at [1000, 310] on span "Copy link" at bounding box center [1003, 307] width 33 height 11
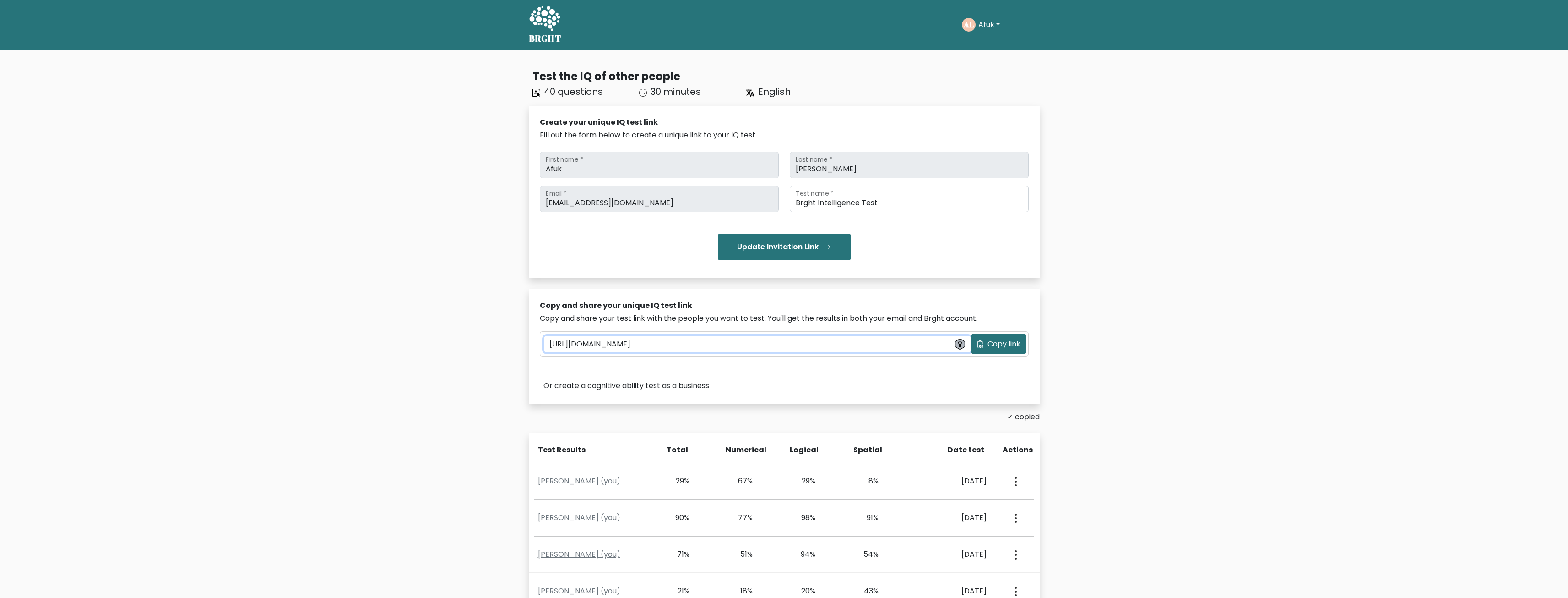
scroll to position [0, 0]
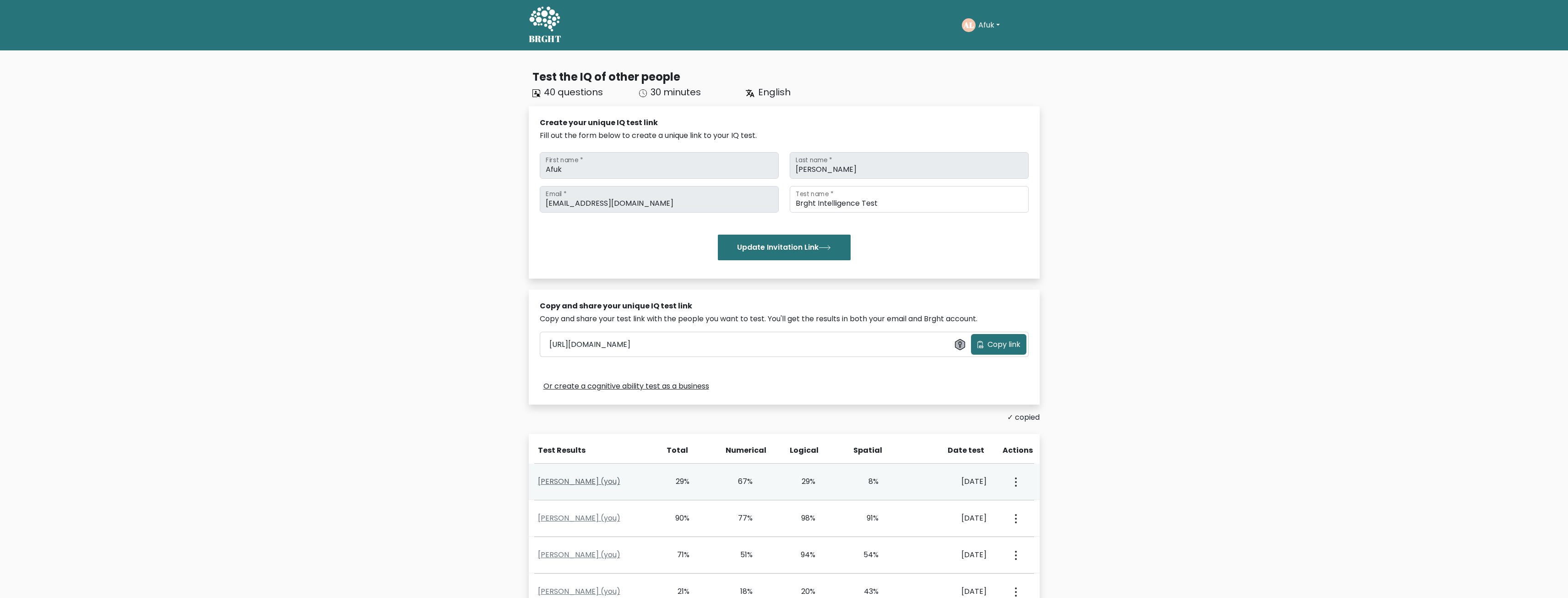
click at [565, 480] on link "[PERSON_NAME] (you)" at bounding box center [578, 481] width 82 height 10
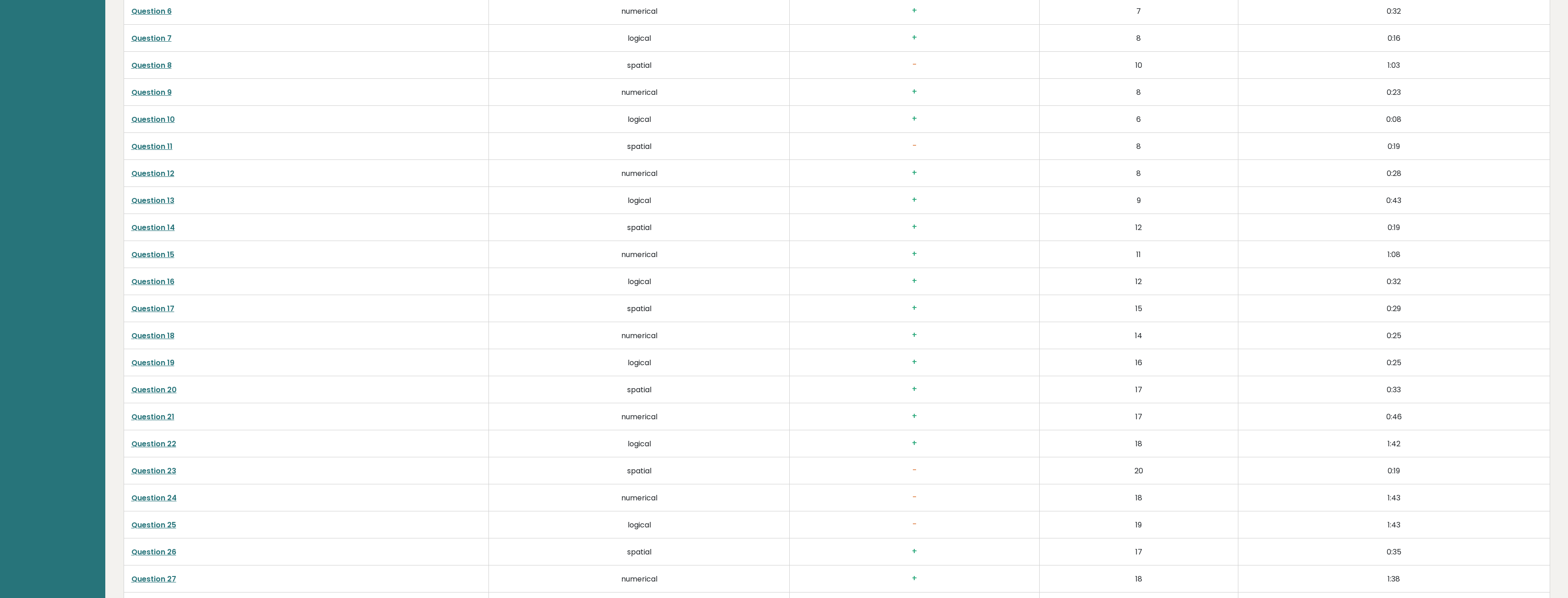
scroll to position [2412, 0]
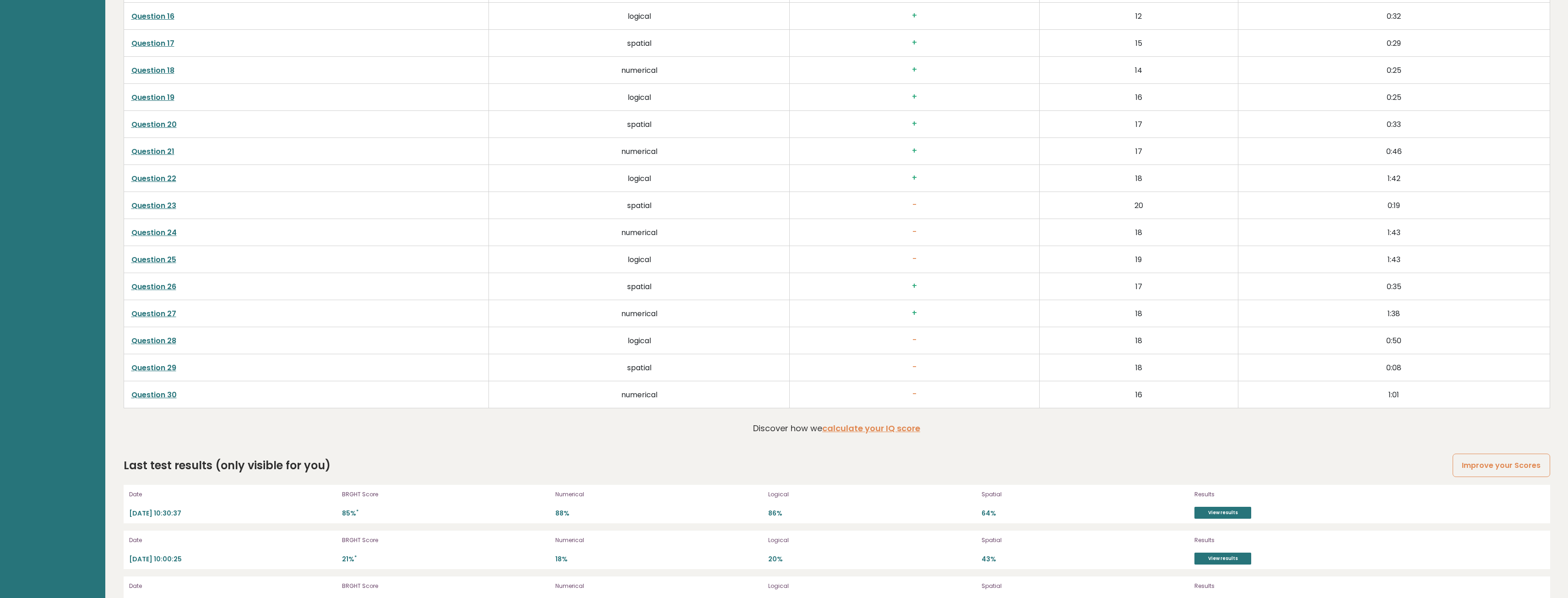
click at [146, 390] on link "Question 30" at bounding box center [154, 394] width 46 height 10
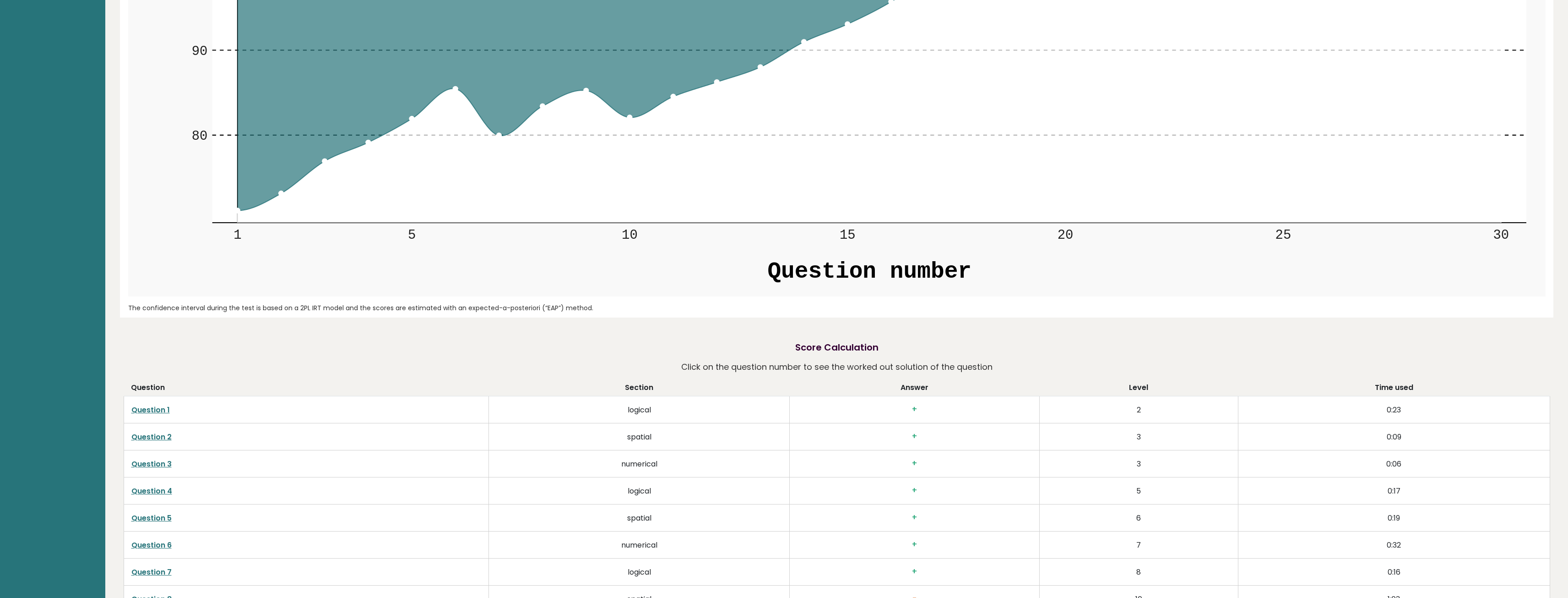
scroll to position [1558, 0]
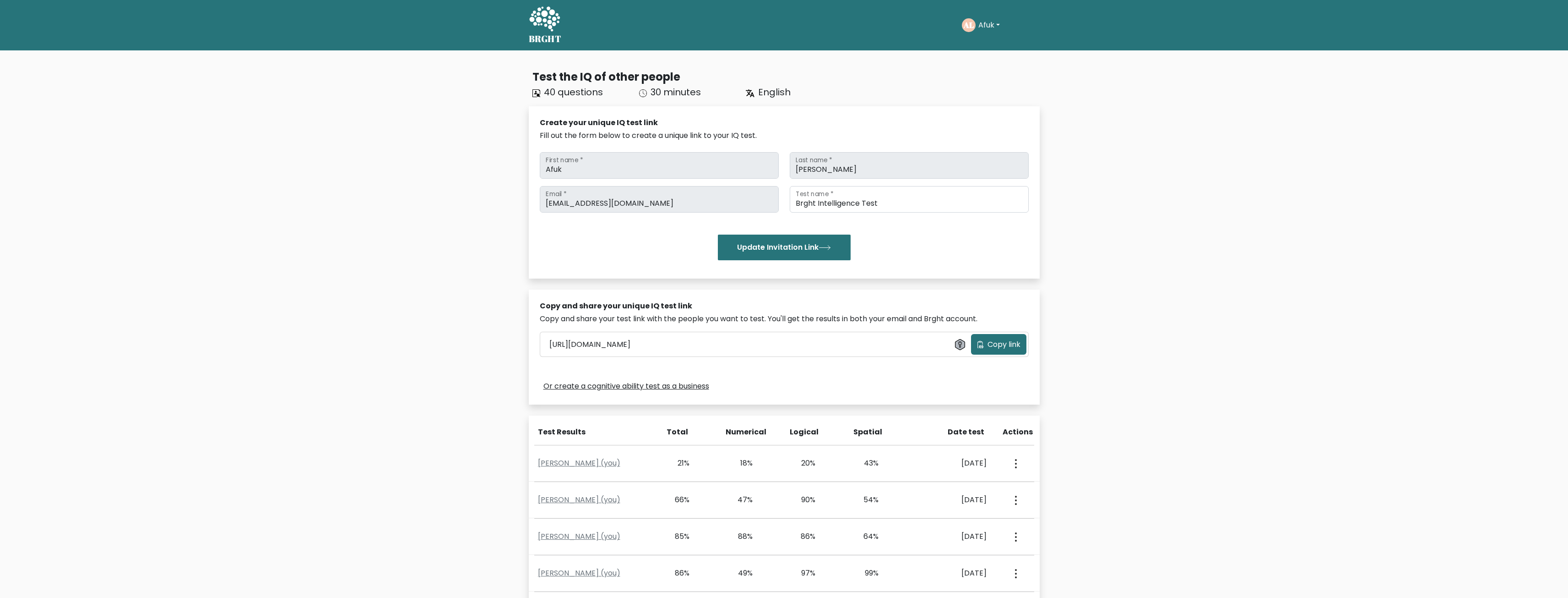
click at [981, 30] on button "Afuk" at bounding box center [989, 25] width 27 height 12
click at [685, 385] on link "Or create a cognitive ability test as a business" at bounding box center [626, 386] width 166 height 11
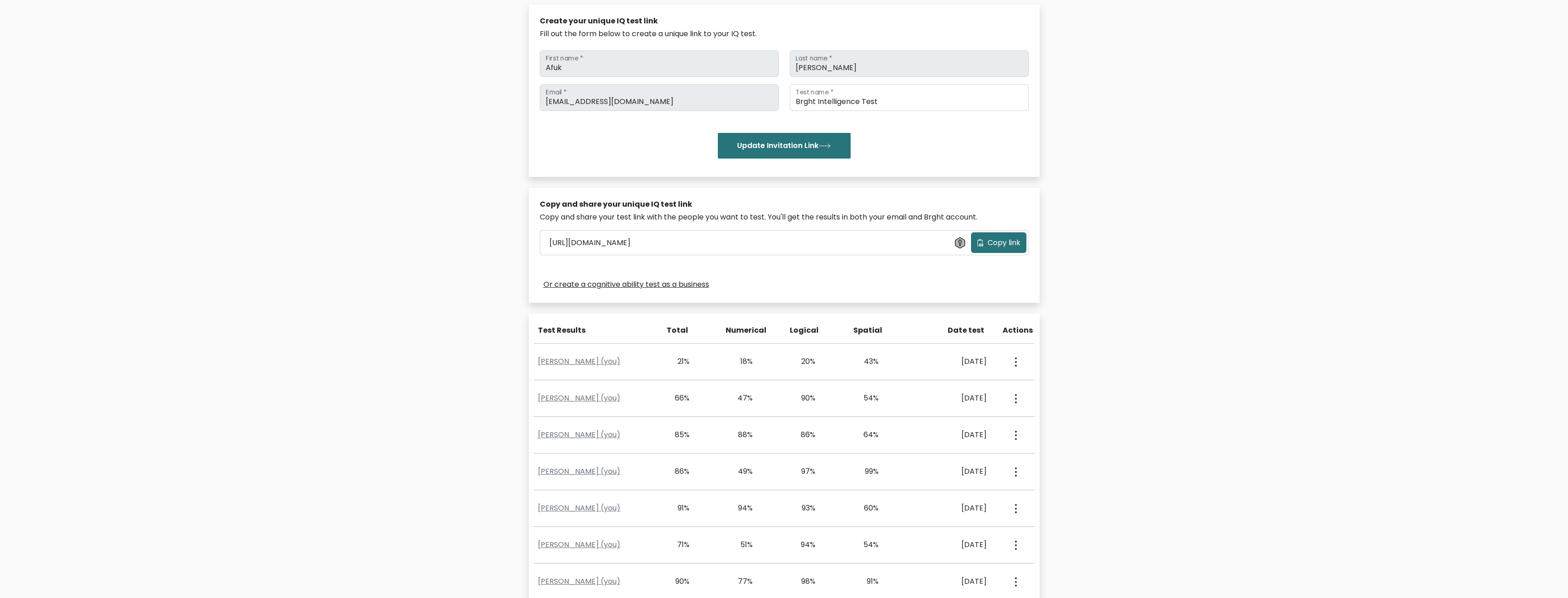
scroll to position [321, 0]
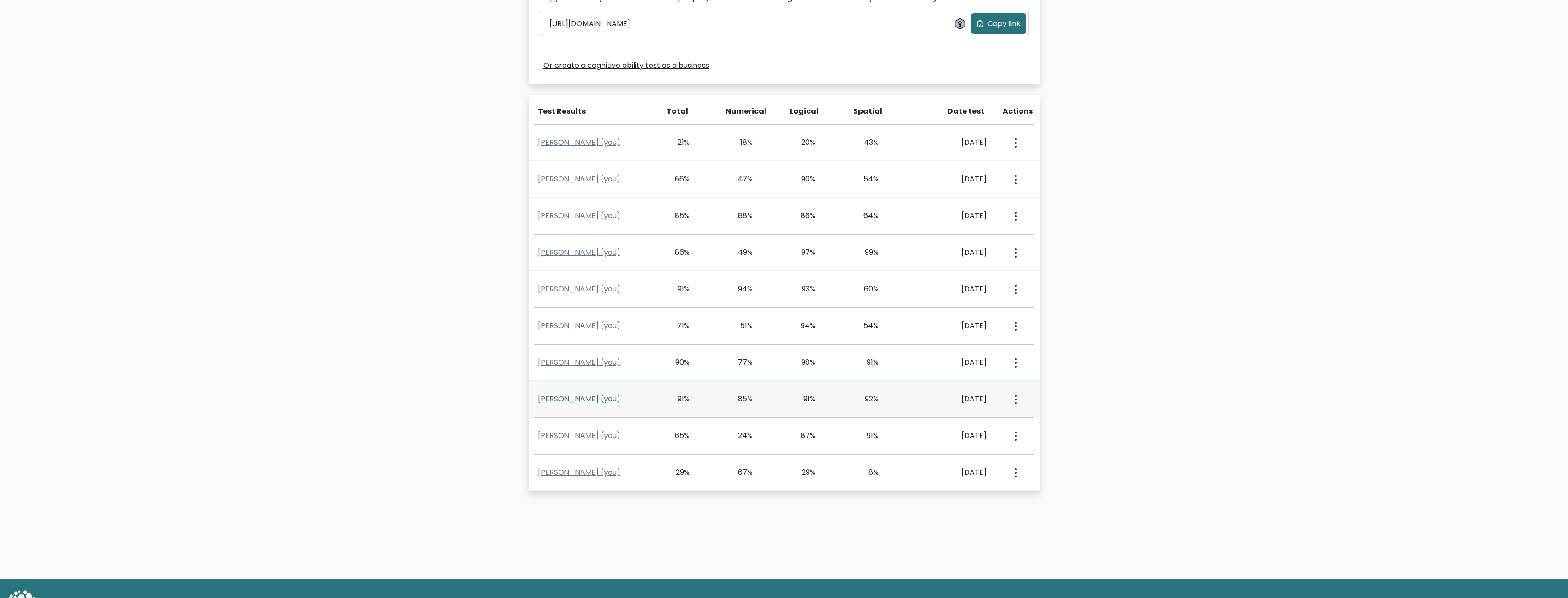
click at [563, 399] on link "Afuk Liu (you)" at bounding box center [578, 398] width 82 height 10
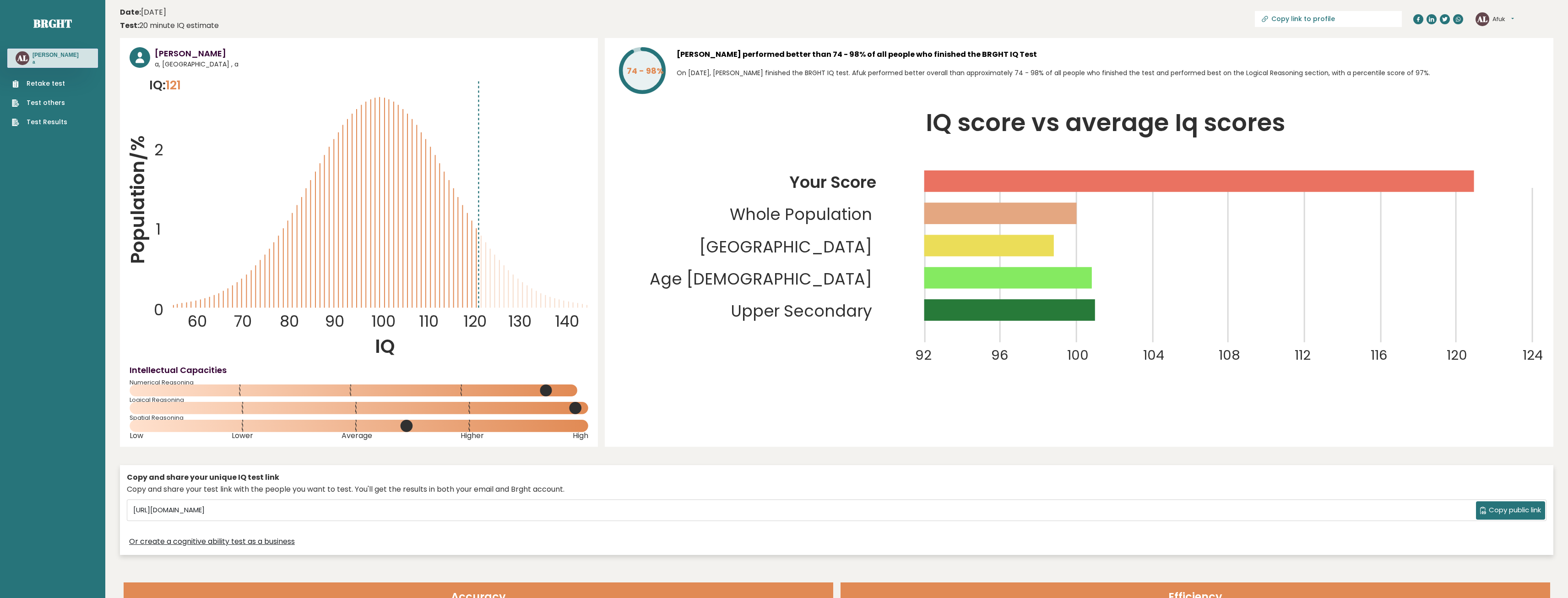
click at [36, 83] on link "Retake test" at bounding box center [40, 83] width 56 height 9
